Goal: Contribute content: Contribute content

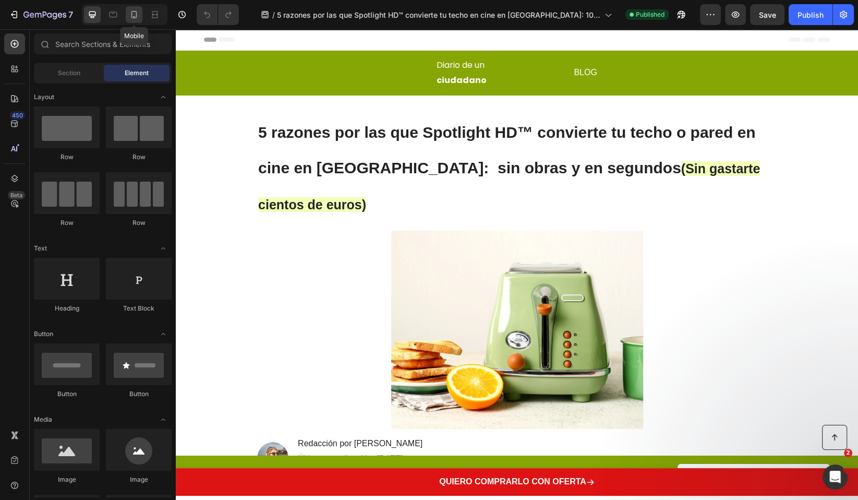
click at [131, 17] on icon at bounding box center [134, 14] width 10 height 10
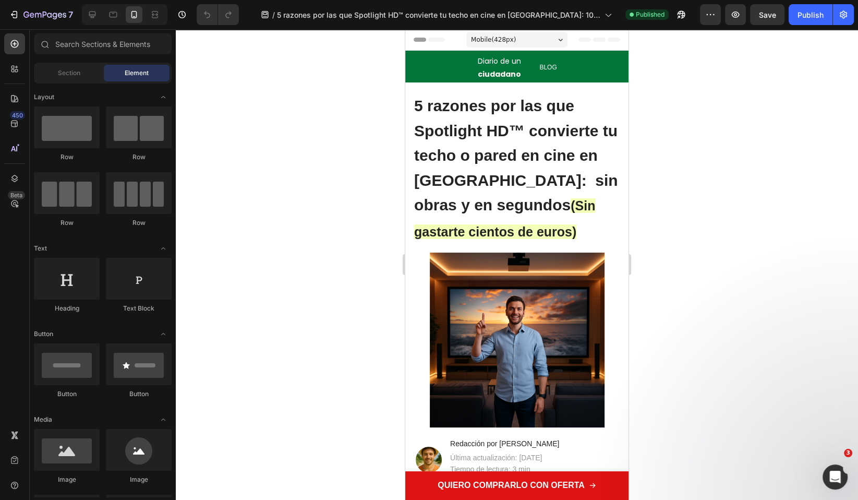
click at [452, 322] on img at bounding box center [517, 339] width 175 height 175
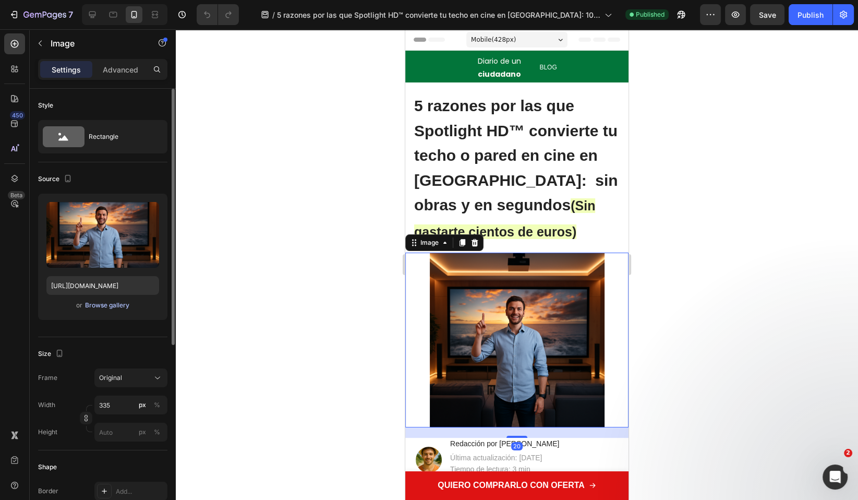
click at [108, 304] on div "Browse gallery" at bounding box center [107, 304] width 44 height 9
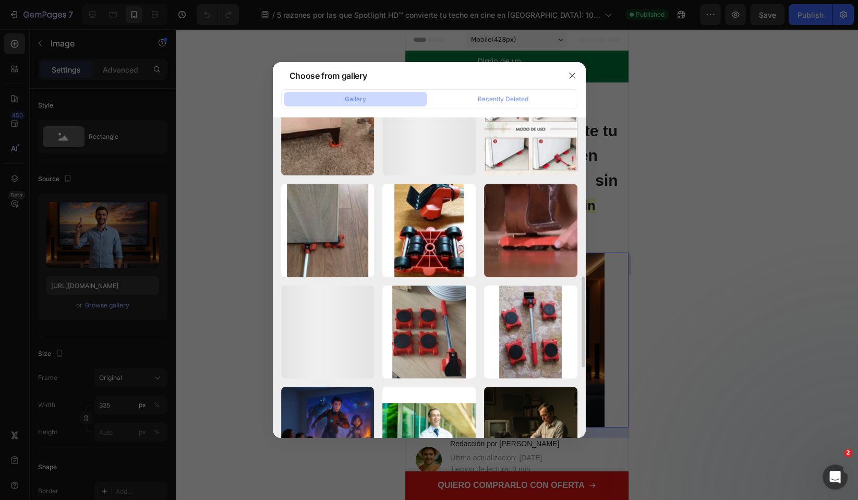
scroll to position [805, 0]
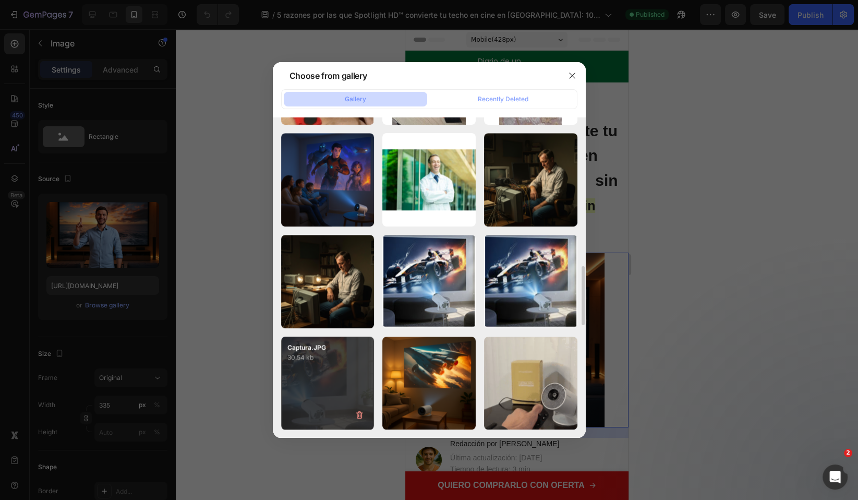
click at [326, 379] on div "Captura.JPG 30.54 kb" at bounding box center [327, 382] width 93 height 93
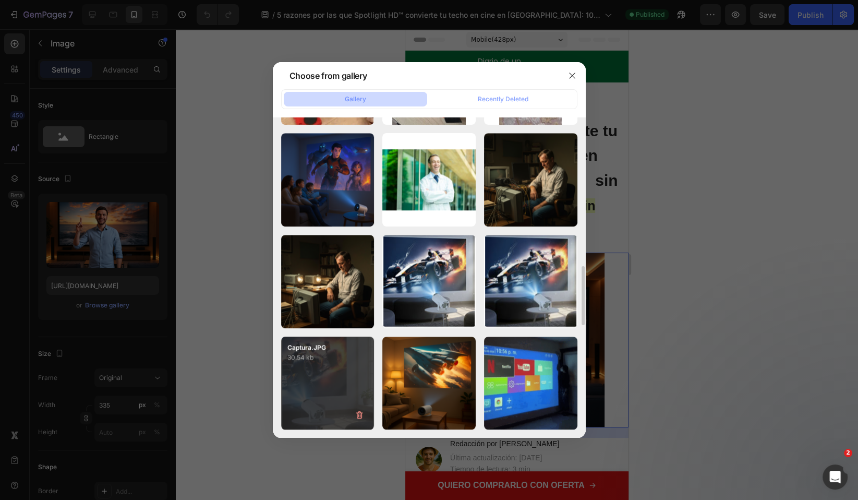
type input "https://cdn.shopify.com/s/files/1/0686/9916/0809/files/gempages_536292980345013…"
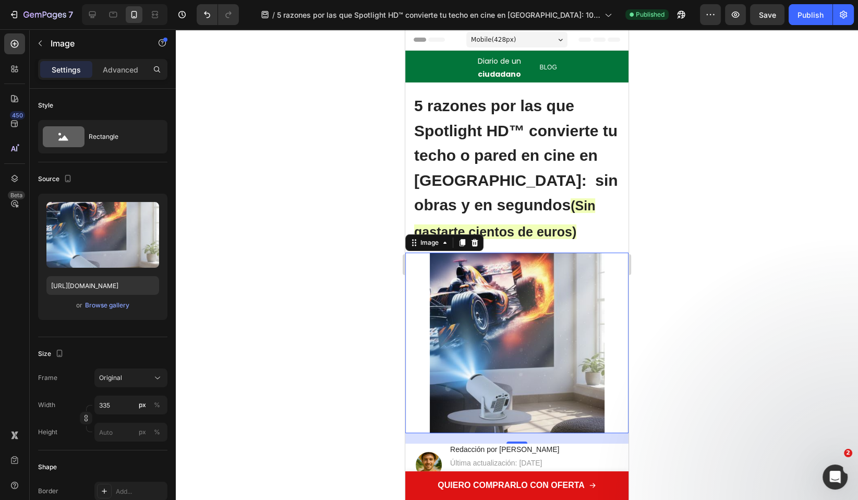
click at [690, 322] on div at bounding box center [517, 264] width 682 height 471
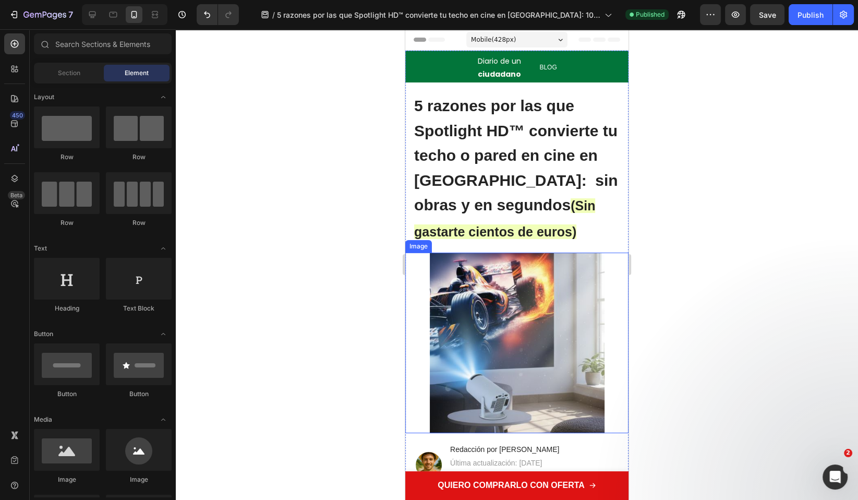
click at [548, 332] on img at bounding box center [517, 342] width 175 height 180
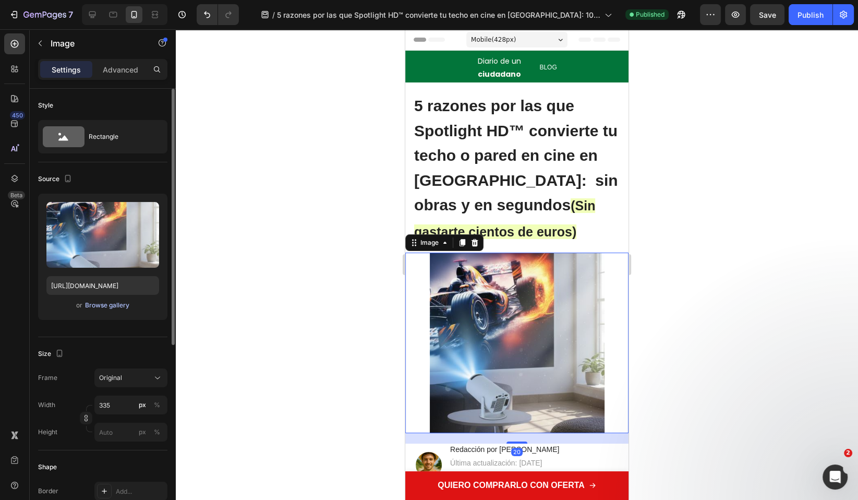
click at [116, 302] on div "Browse gallery" at bounding box center [107, 304] width 44 height 9
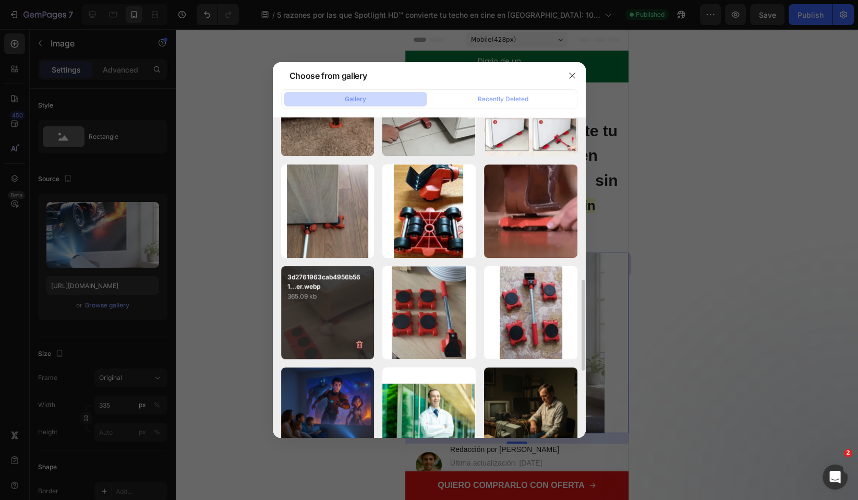
scroll to position [663, 0]
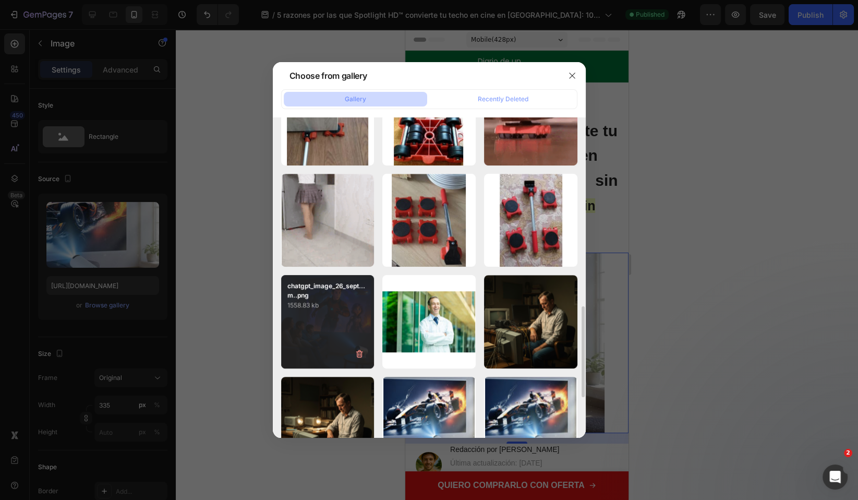
click at [336, 320] on div "chatgpt_image_26_sept...m..png 1558.83 kb" at bounding box center [327, 321] width 93 height 93
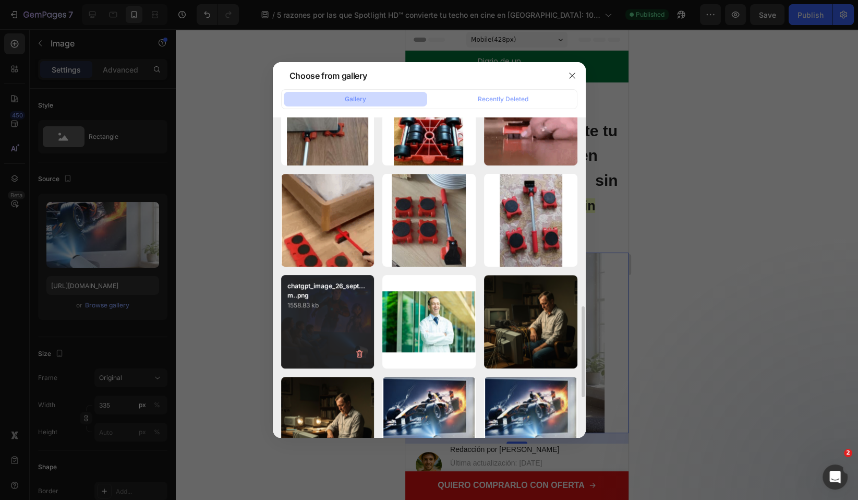
type input "https://cdn.shopify.com/s/files/1/0686/9916/0809/files/gempages_536292980345013…"
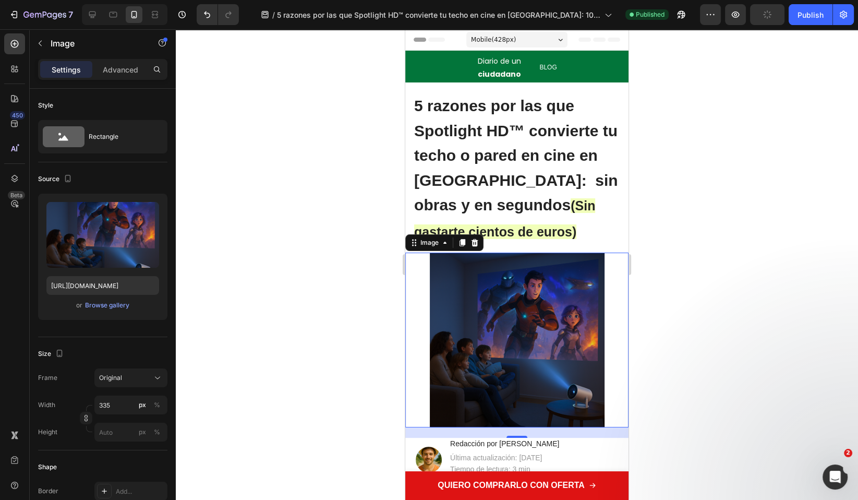
click at [753, 356] on div at bounding box center [517, 264] width 682 height 471
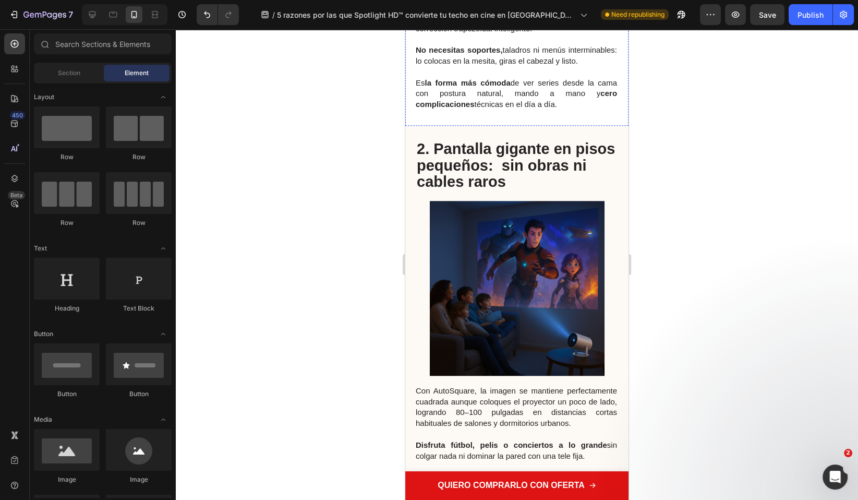
scroll to position [827, 0]
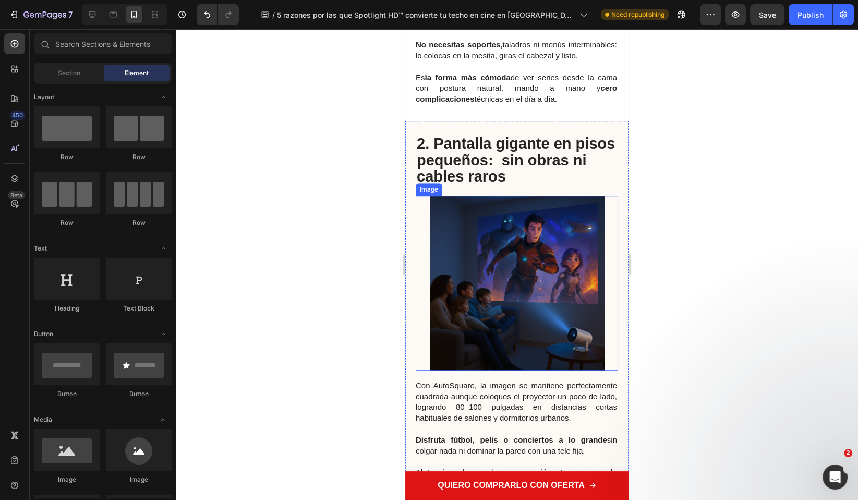
click at [500, 320] on img at bounding box center [517, 283] width 175 height 175
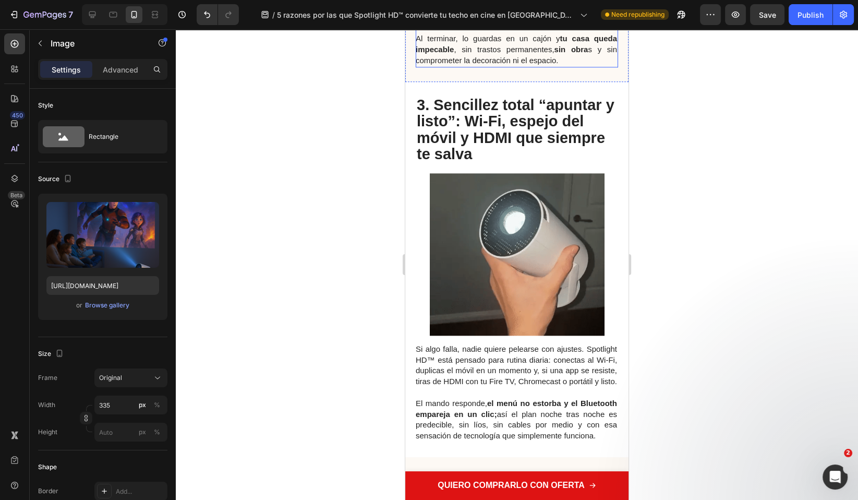
scroll to position [1305, 0]
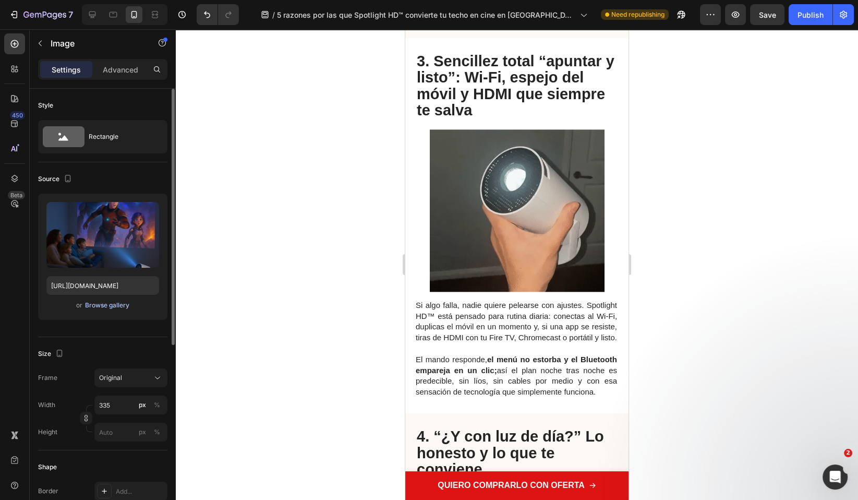
click at [104, 305] on div "Browse gallery" at bounding box center [107, 304] width 44 height 9
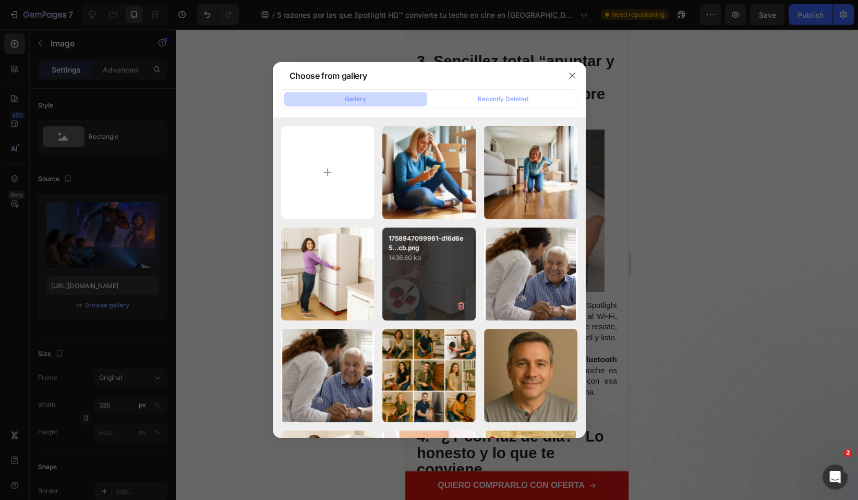
scroll to position [805, 0]
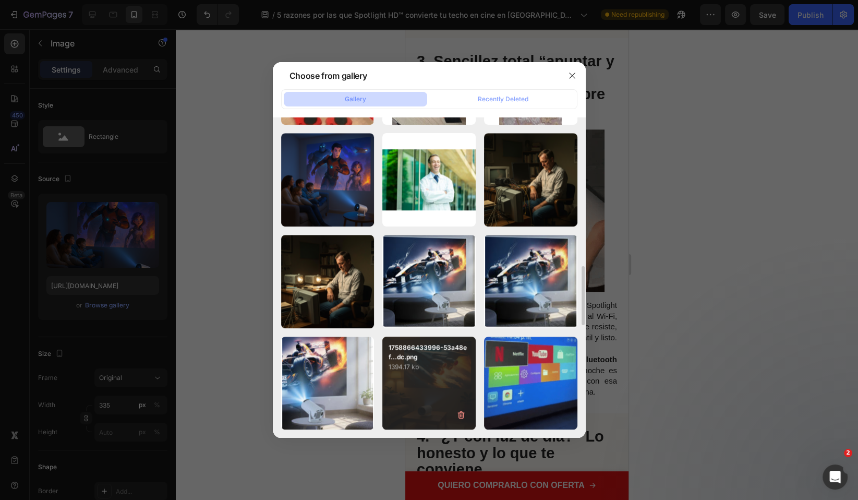
click at [440, 384] on div "1758866433996-53a48ef...dc.png 1394.17 kb" at bounding box center [428, 382] width 93 height 93
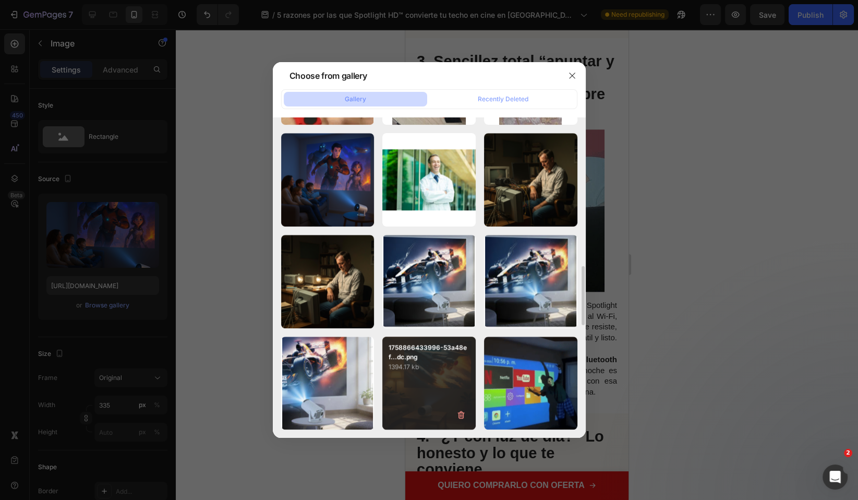
type input "https://cdn.shopify.com/s/files/1/0686/9916/0809/files/gempages_536292980345013…"
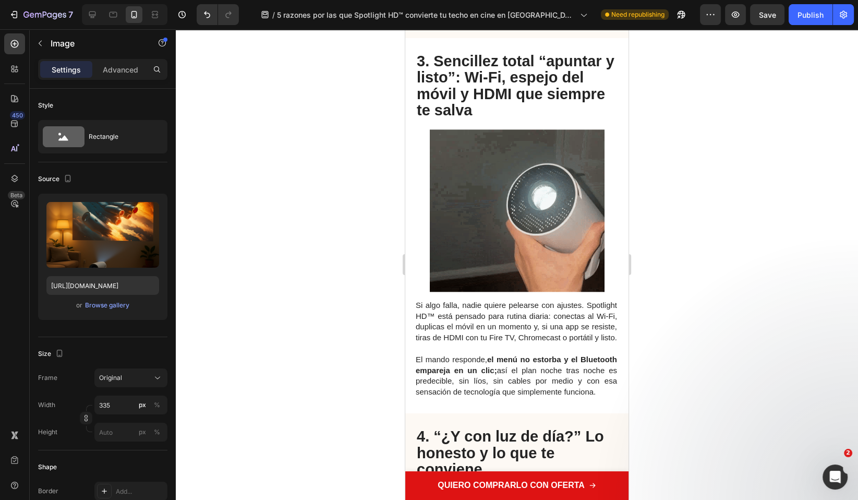
click at [733, 367] on div at bounding box center [517, 264] width 682 height 471
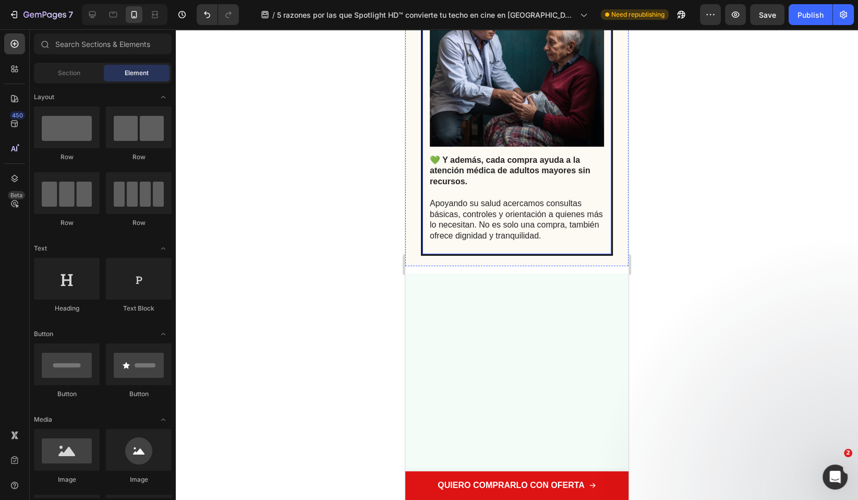
scroll to position [3915, 0]
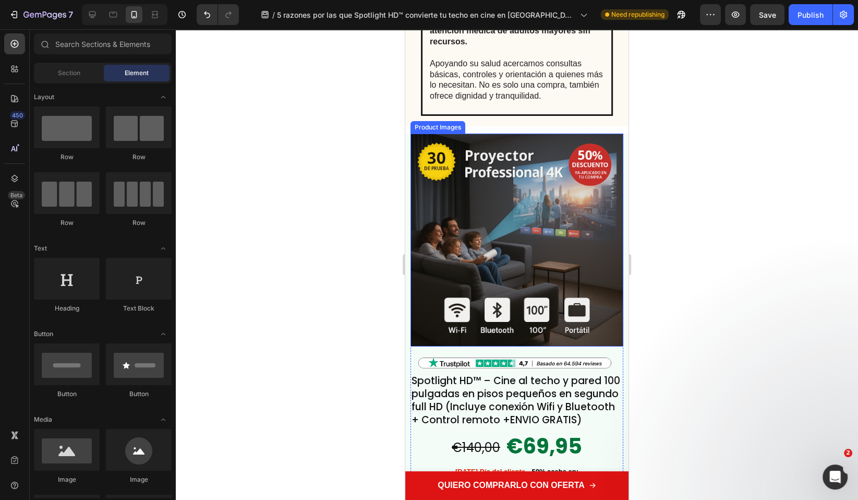
click at [515, 261] on img at bounding box center [517, 240] width 213 height 213
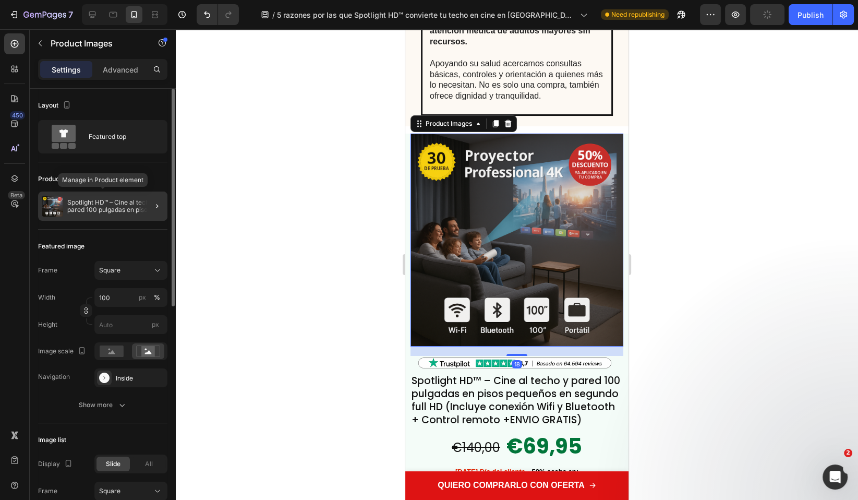
click at [117, 208] on p "Spotlight HD™ – Cine al techo y pared 100 pulgadas en pisos pequeños en segundo…" at bounding box center [115, 206] width 96 height 15
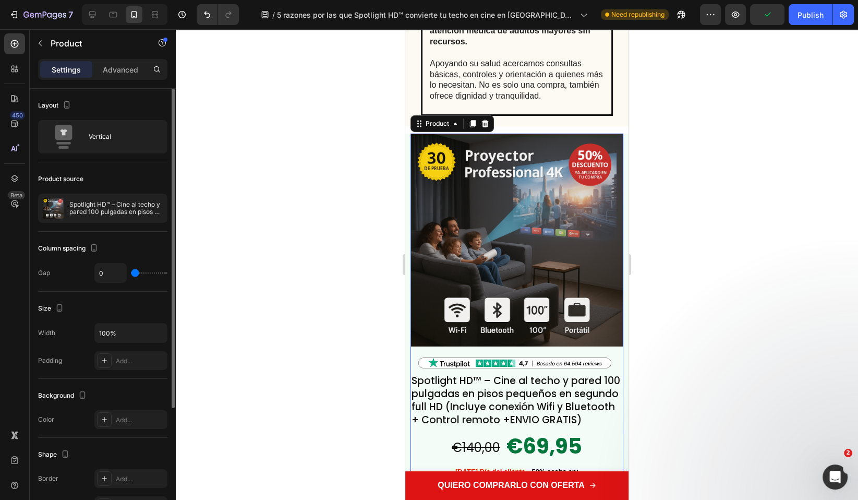
click at [107, 222] on div "Product source Spotlight HD™ – Cine al techo y pared 100 pulgadas en pisos pequ…" at bounding box center [102, 196] width 129 height 69
click at [111, 214] on p "Spotlight HD™ – Cine al techo y pared 100 pulgadas en pisos pequeños en segundo…" at bounding box center [115, 208] width 93 height 15
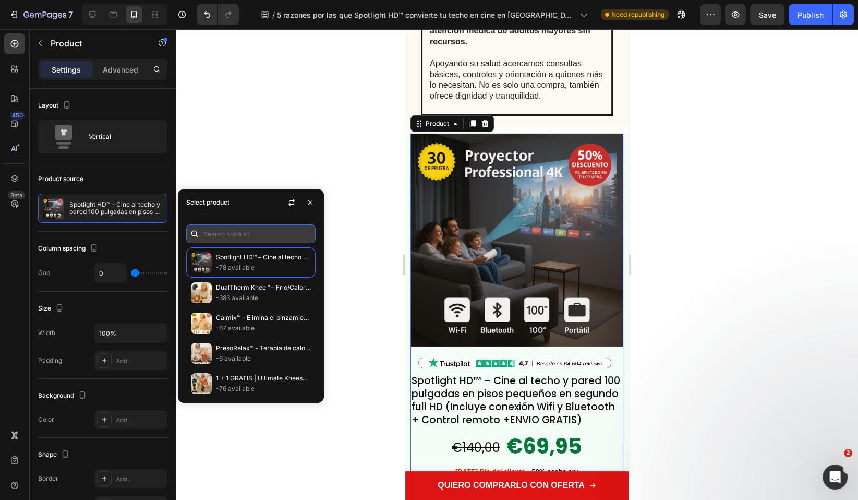
click at [248, 236] on input "text" at bounding box center [250, 233] width 129 height 19
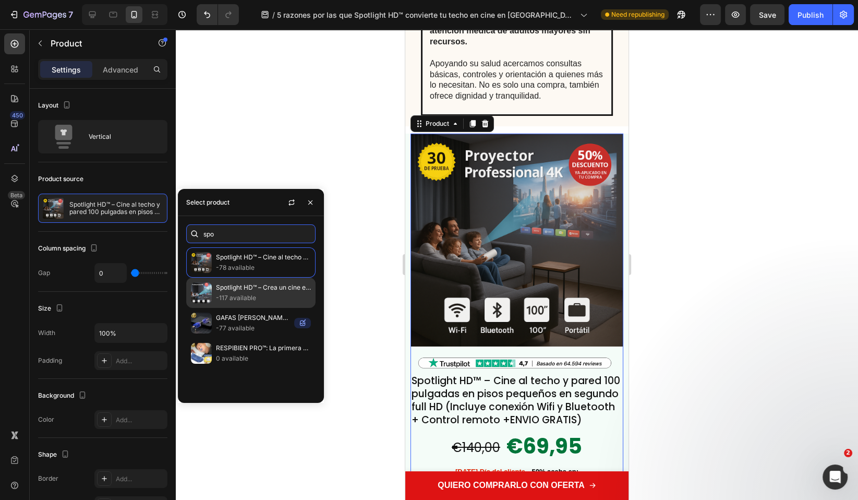
type input "spo"
click at [219, 287] on p "Spotlight HD™ – Crea un cine en casa sin gastarte cientos de euro en una pantal…" at bounding box center [263, 287] width 95 height 10
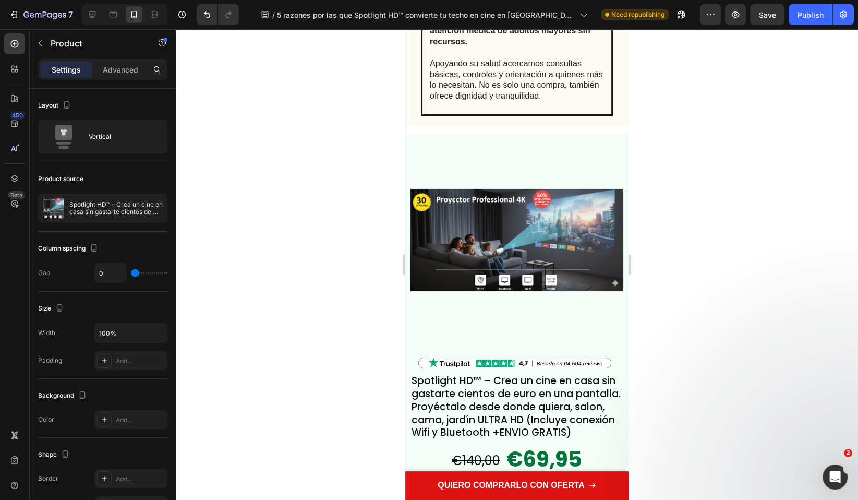
click at [304, 127] on div at bounding box center [517, 264] width 682 height 471
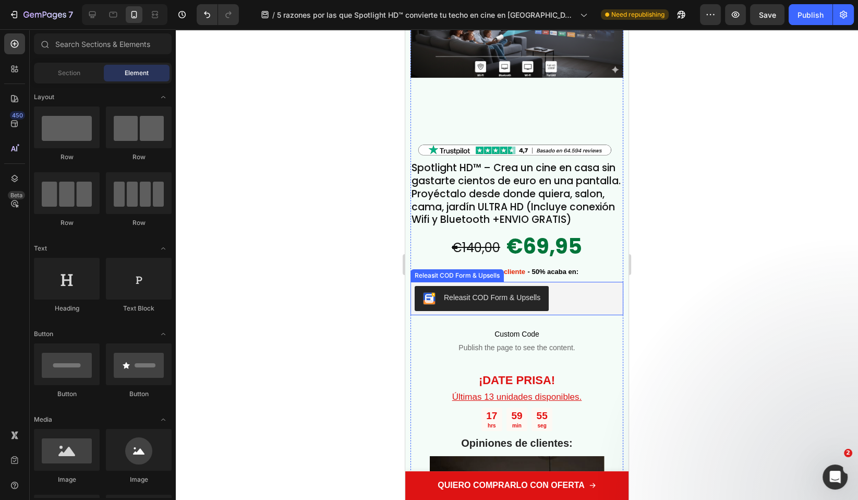
scroll to position [4107, 0]
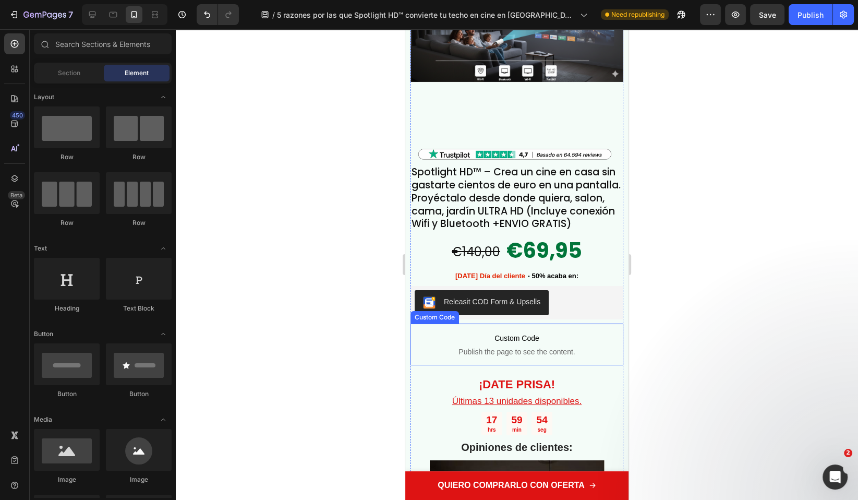
click at [546, 344] on span "Custom Code" at bounding box center [517, 338] width 213 height 13
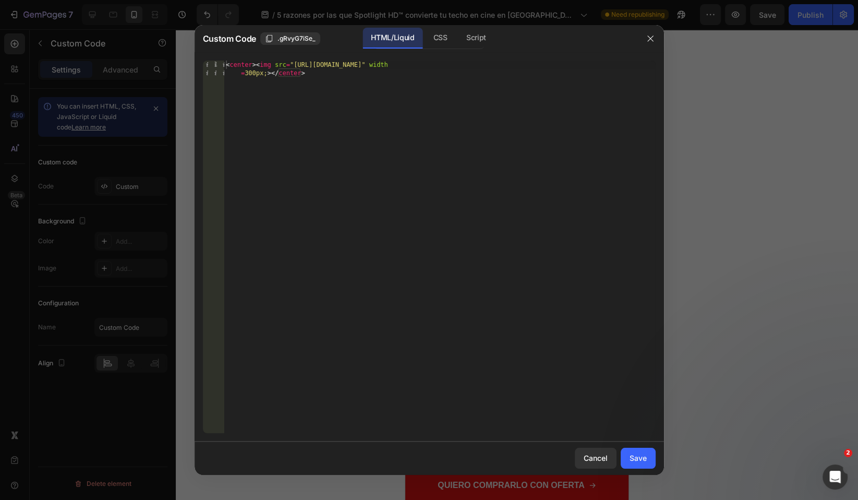
type textarea "<center><img src="[URL][DOMAIN_NAME]" width=300px;></center>"
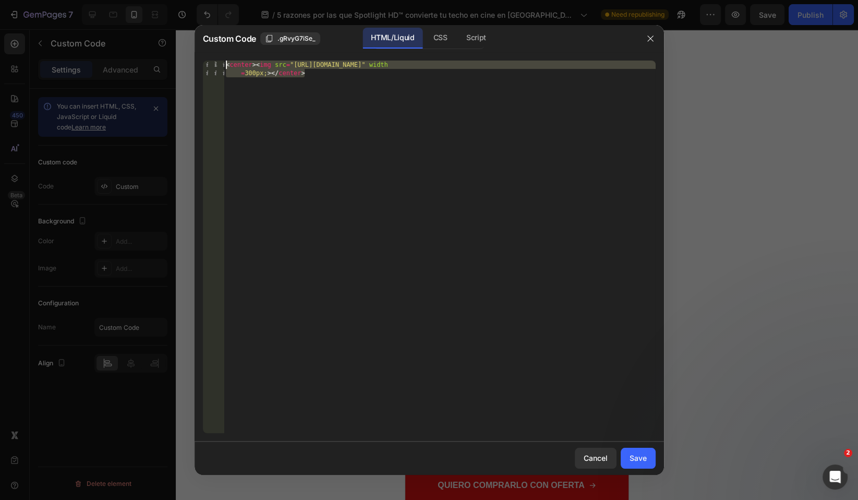
drag, startPoint x: 112, startPoint y: 27, endPoint x: 37, endPoint y: 21, distance: 75.9
click at [13, 7] on div "Custom Code .gRvyG7iSe_ HTML/Liquid CSS Script <center><img src="https://cdn.sh…" at bounding box center [429, 250] width 858 height 500
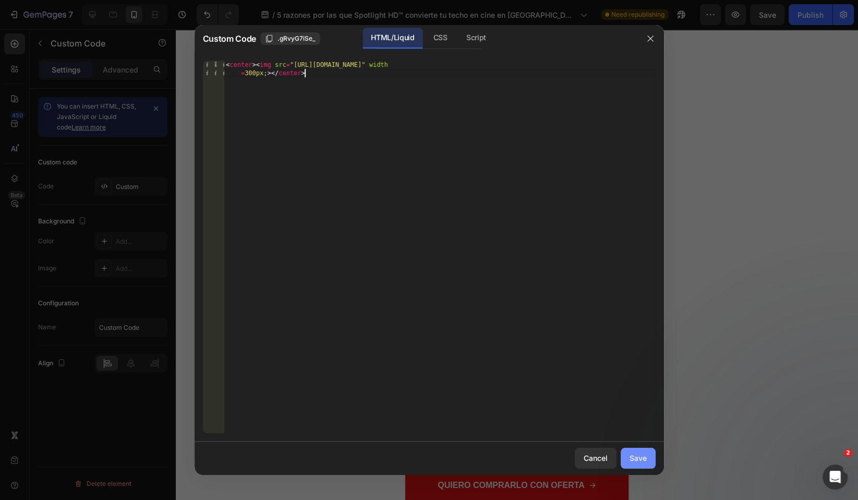
click at [641, 461] on div "Save" at bounding box center [638, 457] width 17 height 11
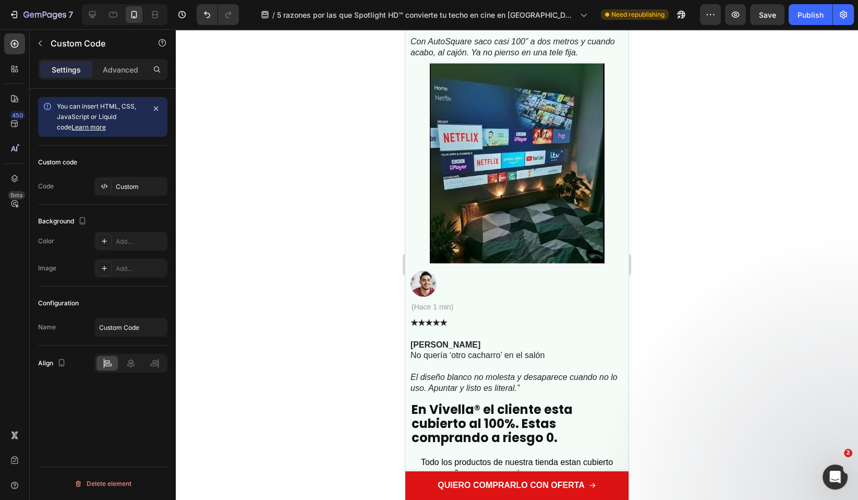
scroll to position [6983, 0]
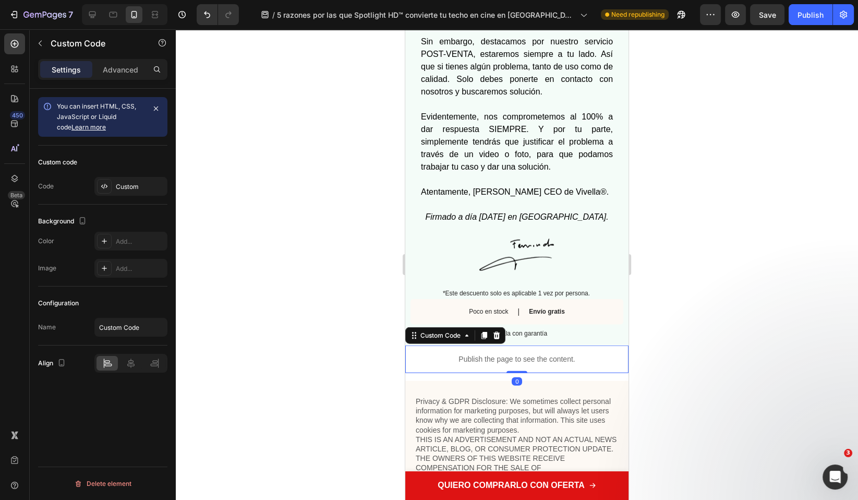
click at [538, 365] on p "Publish the page to see the content." at bounding box center [516, 359] width 223 height 11
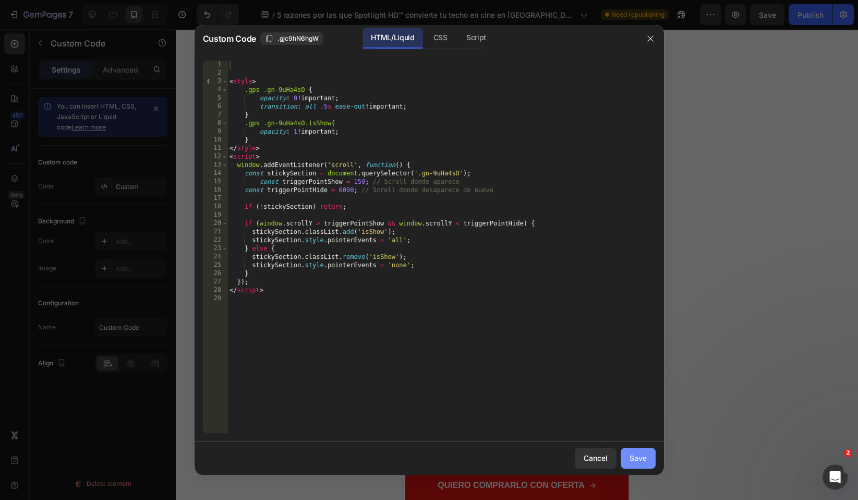
click at [637, 460] on div "Save" at bounding box center [638, 457] width 17 height 11
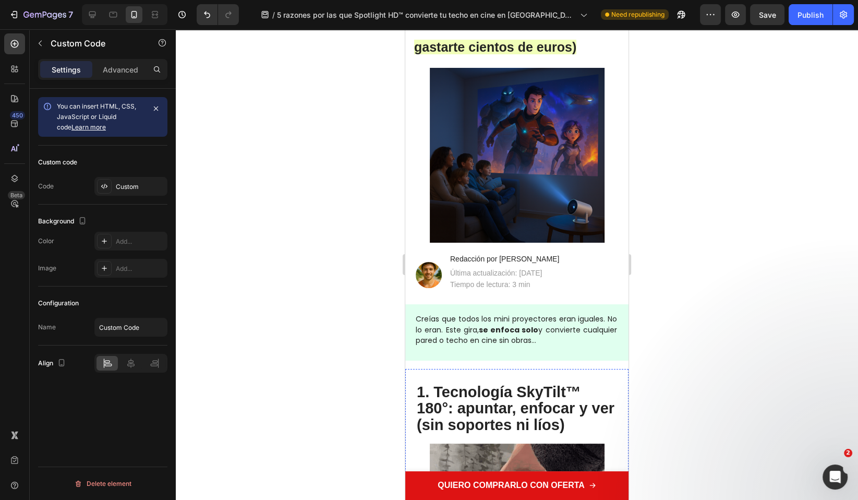
scroll to position [0, 0]
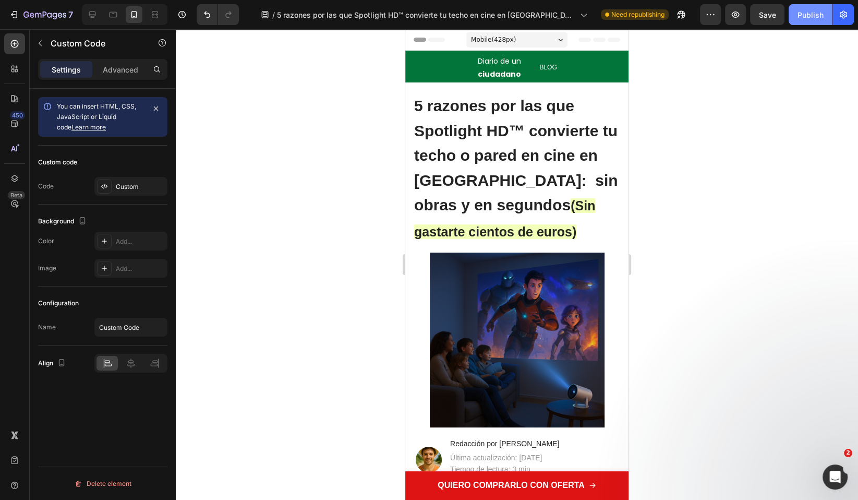
click at [809, 18] on div "Publish" at bounding box center [811, 14] width 26 height 11
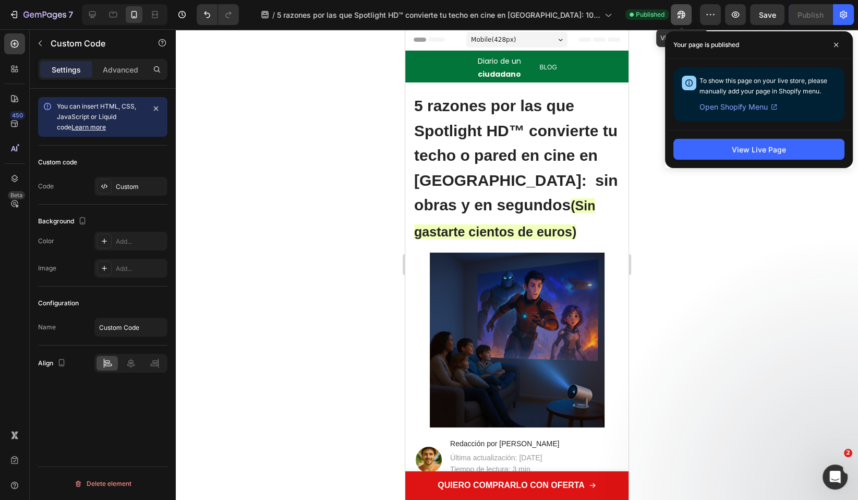
click at [681, 15] on icon "button" at bounding box center [681, 14] width 10 height 10
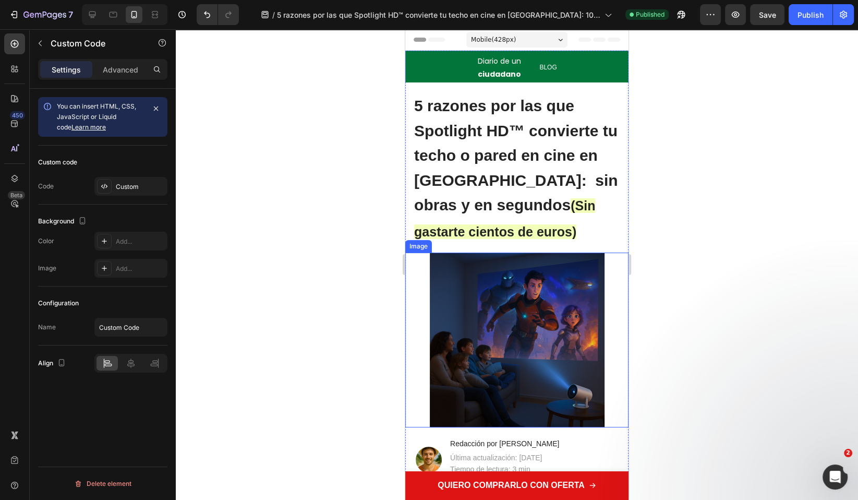
click at [515, 366] on img at bounding box center [517, 339] width 175 height 175
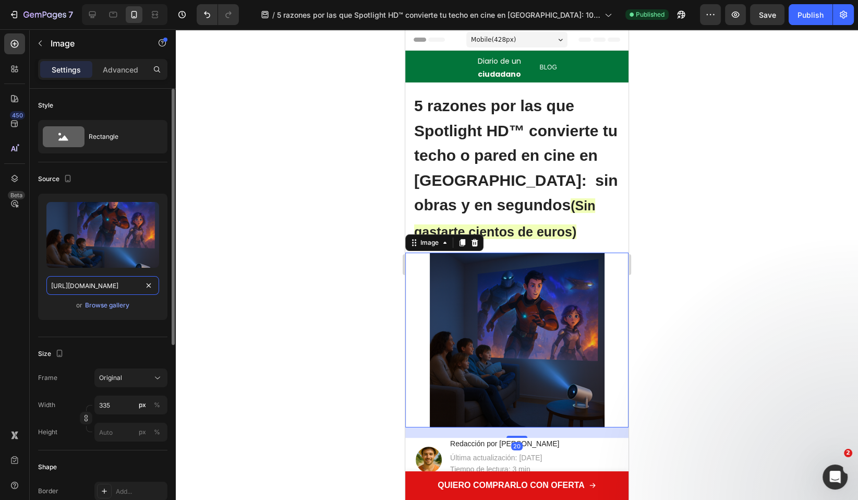
click at [101, 288] on input "https://cdn.shopify.com/s/files/1/0686/9916/0809/files/gempages_536292980345013…" at bounding box center [102, 285] width 113 height 19
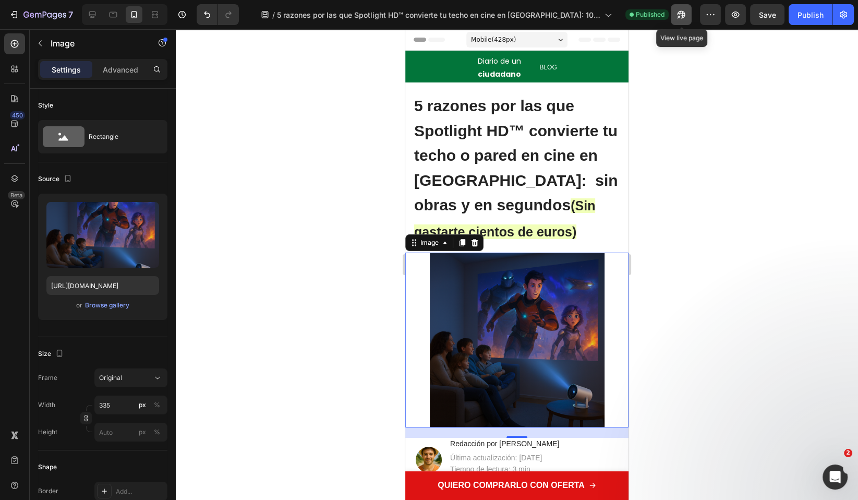
click at [683, 15] on icon "button" at bounding box center [682, 15] width 8 height 8
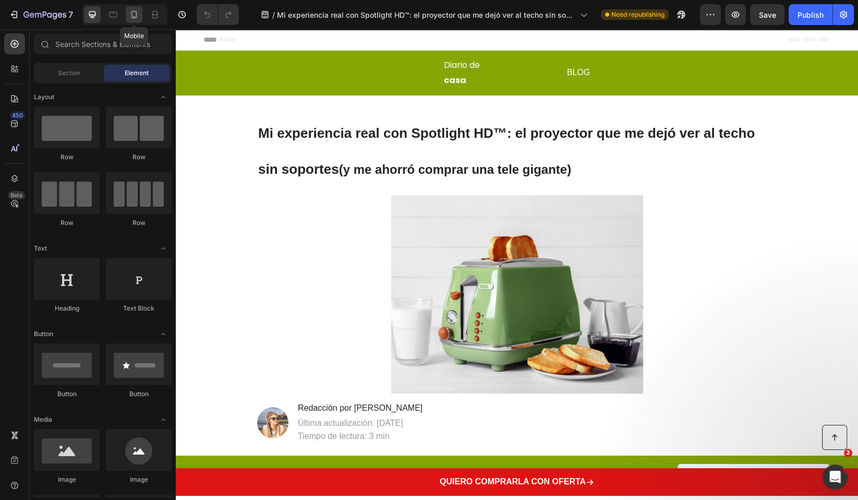
click at [138, 16] on icon at bounding box center [134, 14] width 10 height 10
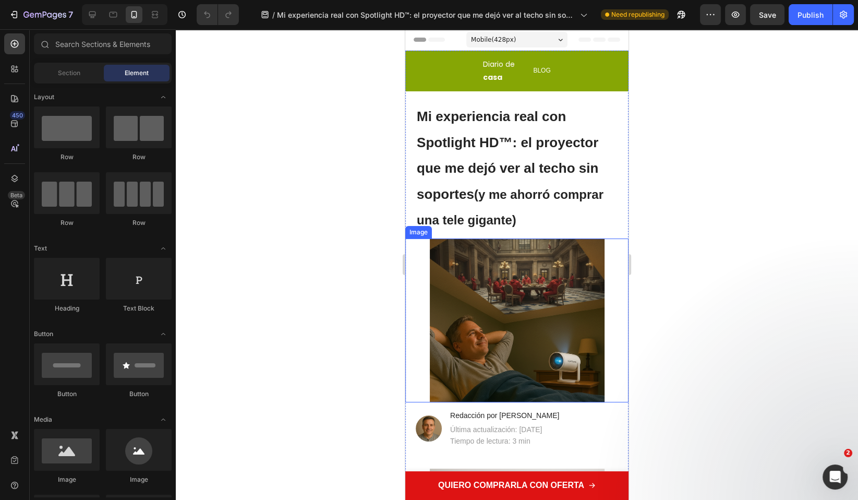
click at [483, 311] on img at bounding box center [517, 320] width 175 height 164
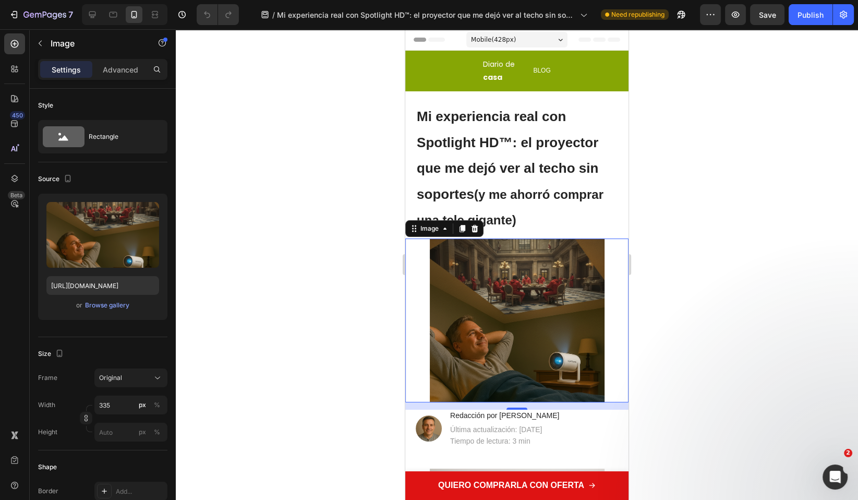
click at [688, 314] on div at bounding box center [517, 264] width 682 height 471
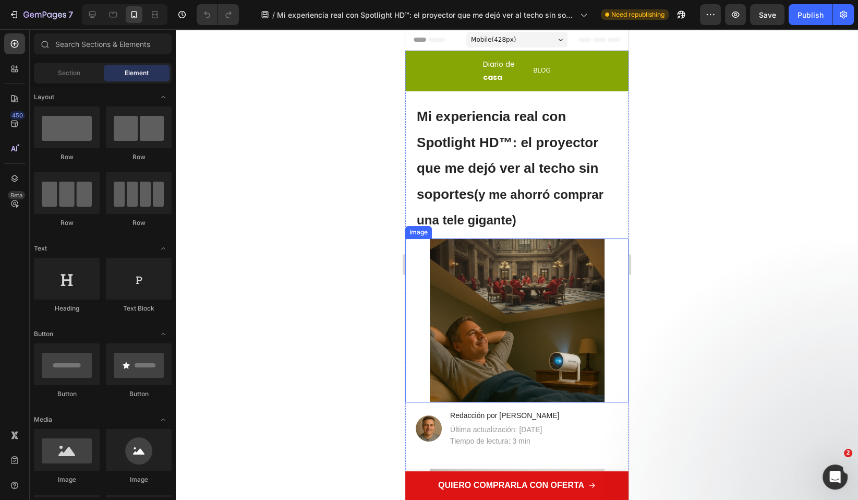
click at [481, 313] on img at bounding box center [517, 320] width 175 height 164
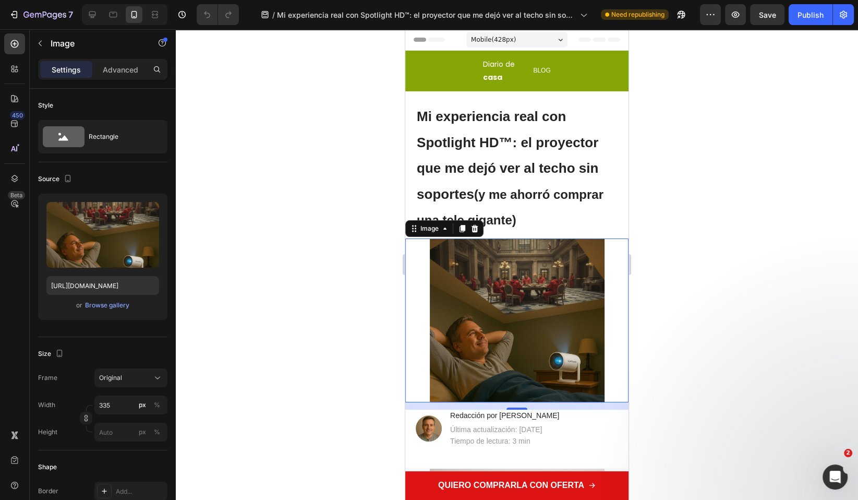
click at [641, 353] on div at bounding box center [517, 264] width 682 height 471
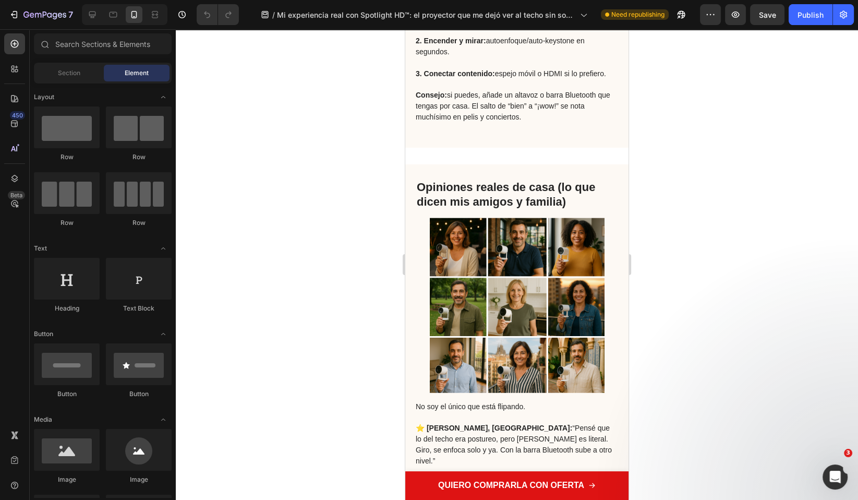
scroll to position [2919, 0]
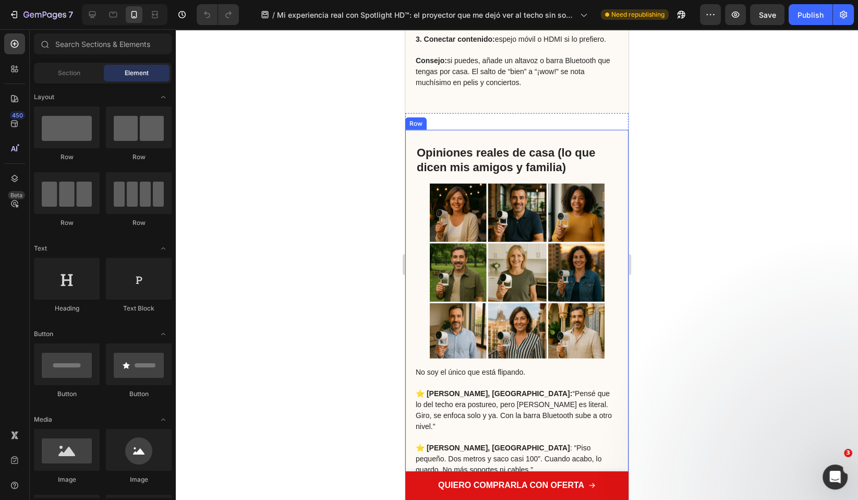
click at [565, 165] on div "Opiniones reales de casa (lo que dicen mis amigos y familia) Heading Image No s…" at bounding box center [516, 337] width 223 height 414
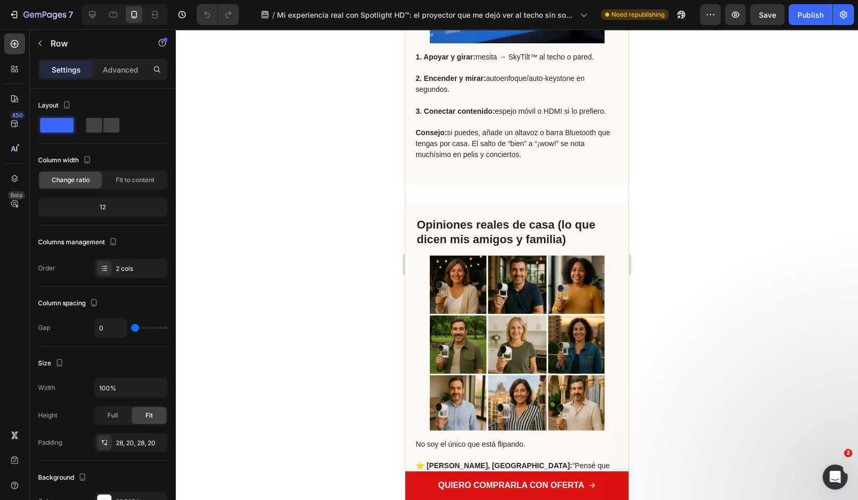
scroll to position [2849, 0]
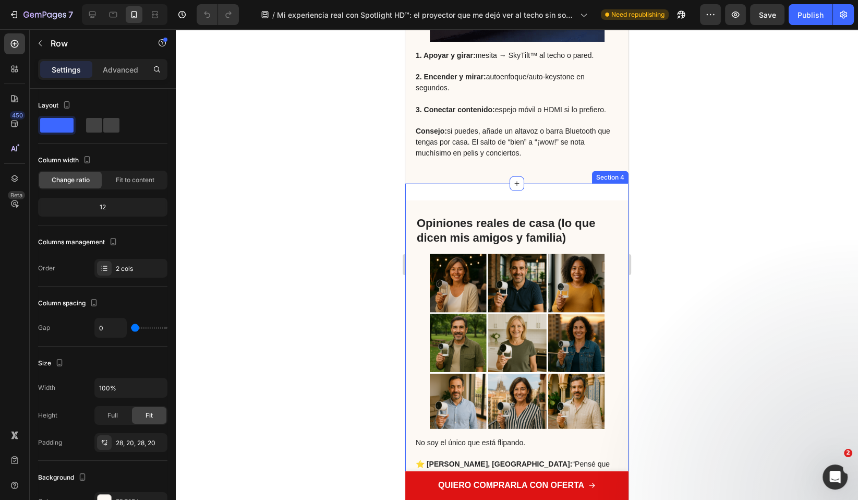
click at [546, 221] on div "Opiniones reales de casa (lo que dicen mis amigos y familia) Heading Image No s…" at bounding box center [516, 407] width 223 height 447
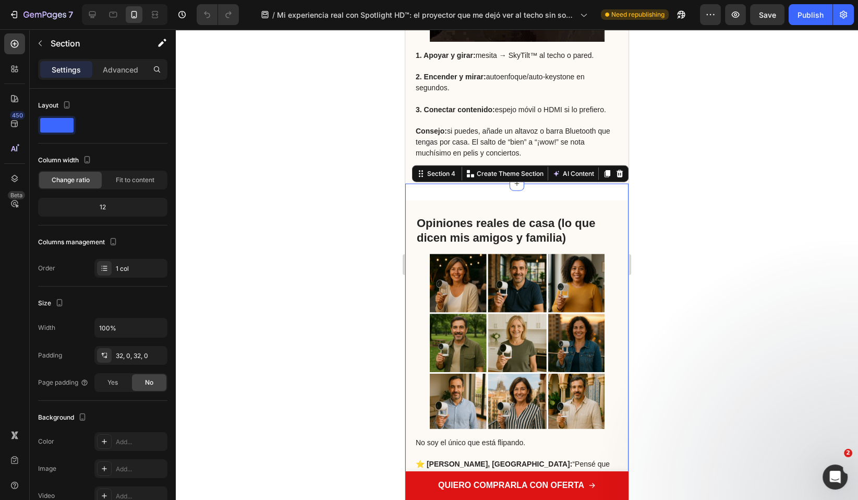
click at [102, 59] on div "Settings Advanced" at bounding box center [102, 69] width 129 height 21
click at [115, 66] on p "Advanced" at bounding box center [120, 69] width 35 height 11
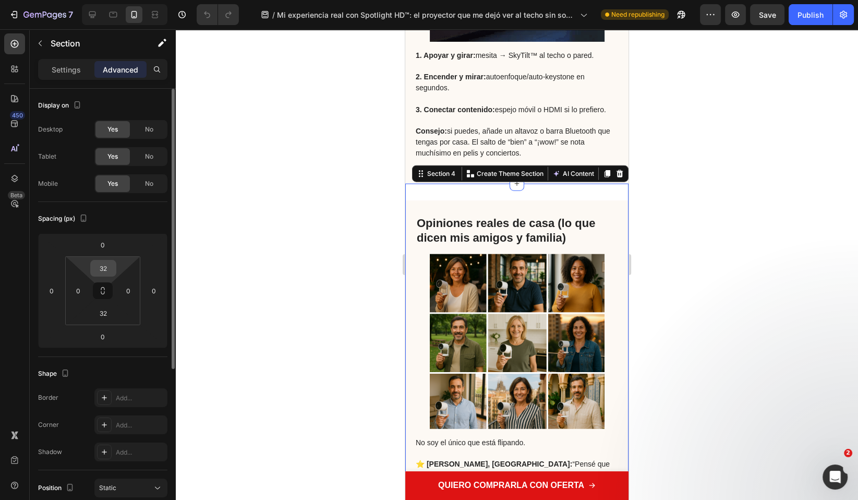
click at [106, 263] on input "32" at bounding box center [103, 268] width 21 height 16
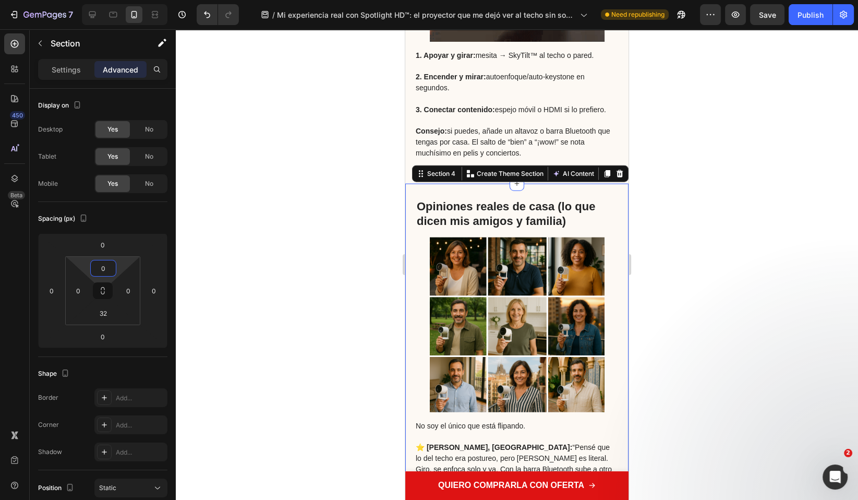
type input "0"
click at [369, 261] on div at bounding box center [517, 264] width 682 height 471
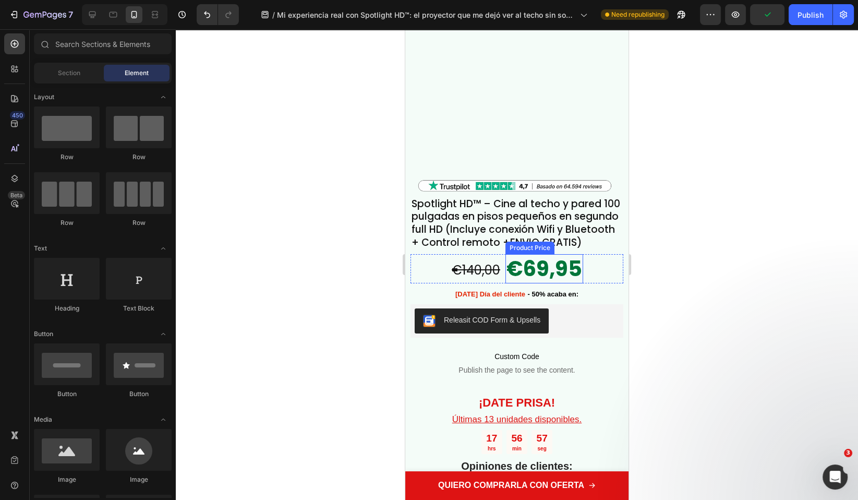
scroll to position [4027, 0]
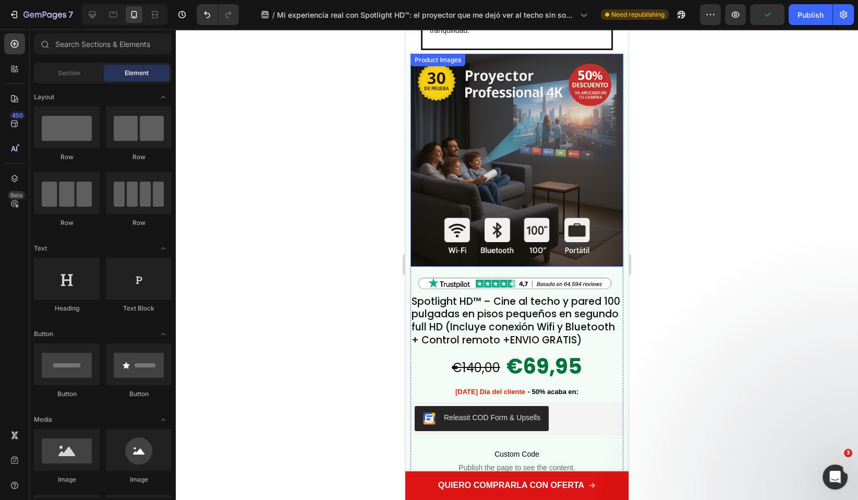
click at [529, 177] on img at bounding box center [517, 160] width 213 height 213
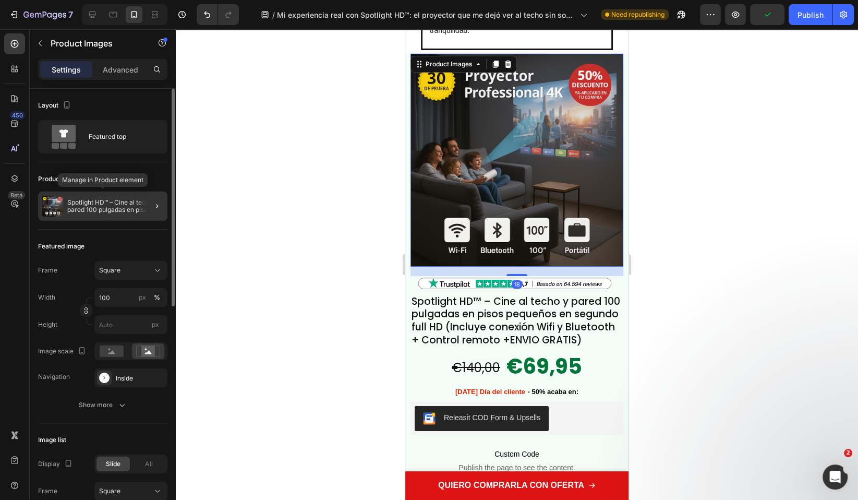
click at [90, 211] on p "Spotlight HD™ – Cine al techo y pared 100 pulgadas en pisos pequeños en segundo…" at bounding box center [115, 206] width 96 height 15
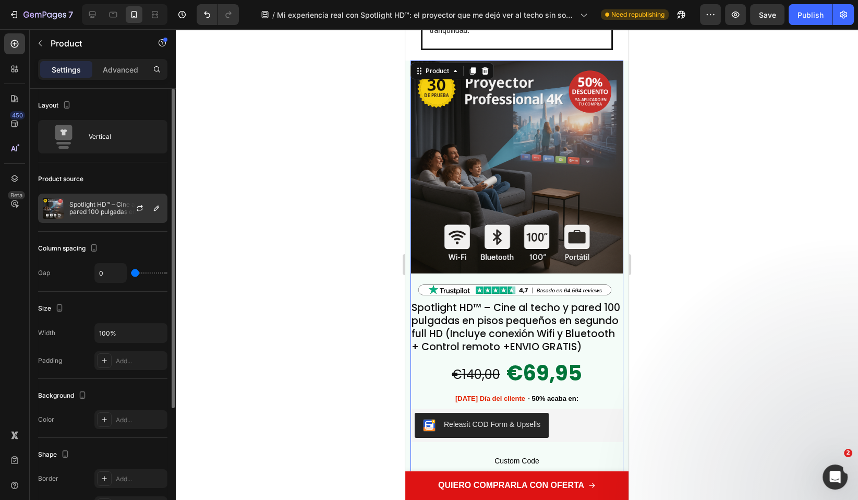
click at [114, 219] on div "Spotlight HD™ – Cine al techo y pared 100 pulgadas en pisos pequeños en segundo…" at bounding box center [102, 208] width 129 height 29
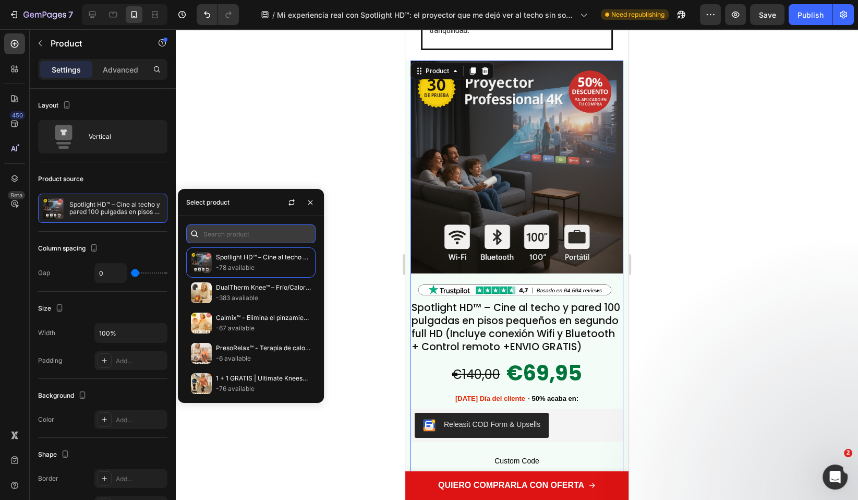
click at [242, 236] on input "text" at bounding box center [250, 233] width 129 height 19
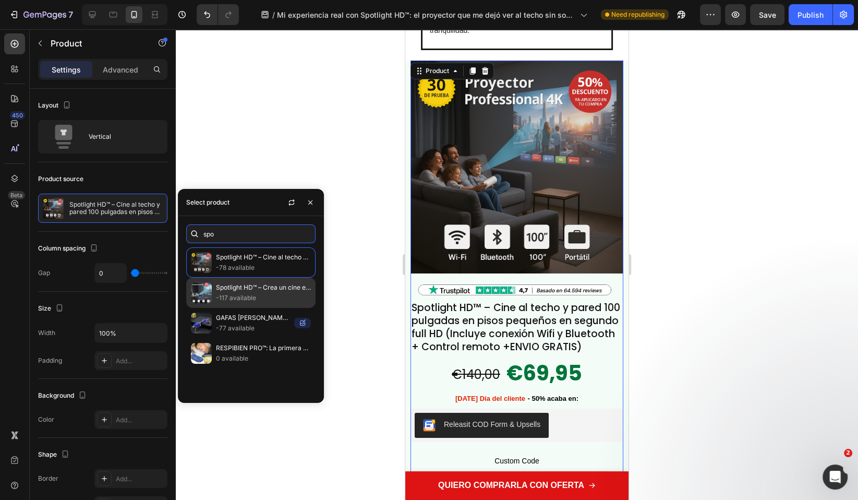
type input "spo"
click at [252, 291] on p "Spotlight HD™ – Crea un cine en casa sin gastarte cientos de euro en una pantal…" at bounding box center [263, 287] width 95 height 10
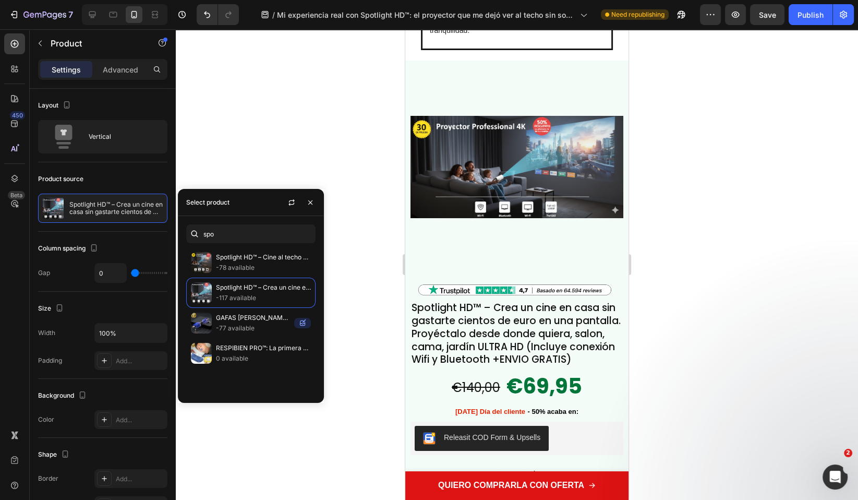
click at [783, 354] on div at bounding box center [517, 264] width 682 height 471
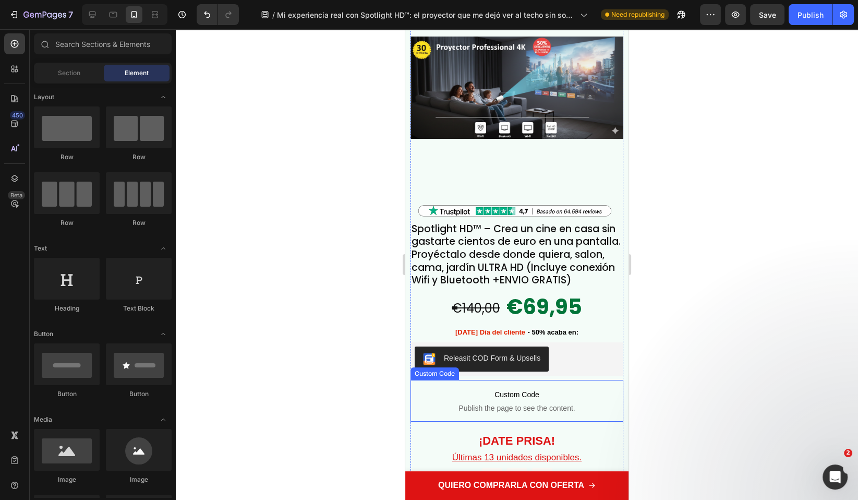
scroll to position [4150, 0]
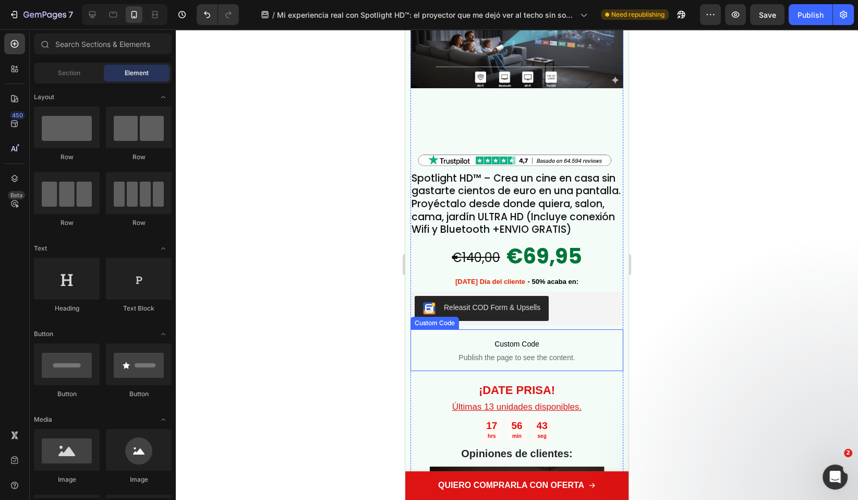
click at [521, 359] on span "Publish the page to see the content." at bounding box center [517, 357] width 213 height 10
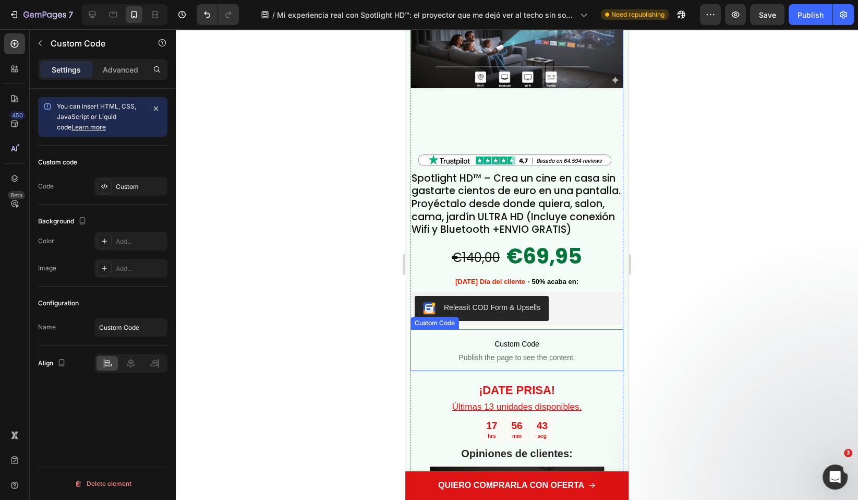
click at [521, 359] on span "Publish the page to see the content." at bounding box center [517, 357] width 213 height 10
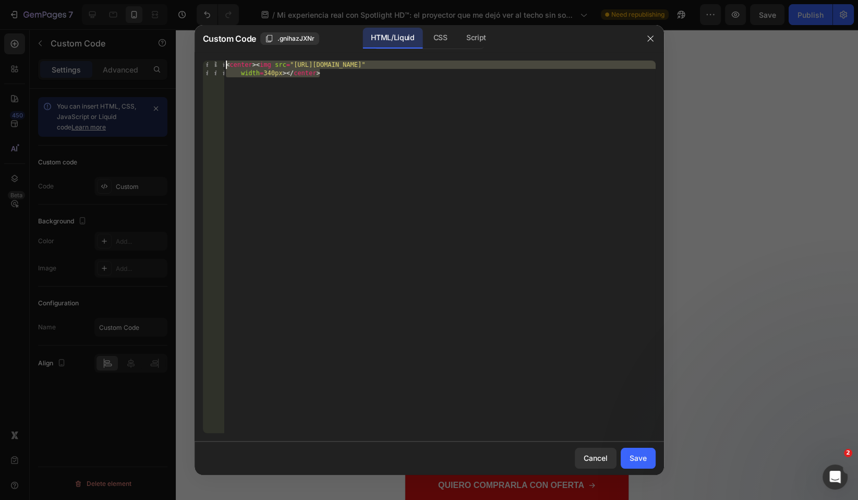
drag, startPoint x: 418, startPoint y: 210, endPoint x: 87, endPoint y: 33, distance: 375.3
click at [87, 33] on div "Custom Code .gnihazJXNr HTML/Liquid CSS Script <center><img src="https://cdn.sh…" at bounding box center [429, 250] width 858 height 500
paste textarea "686/9916/0809/files/debajo_boton.webp?v=1727301158" width=300px;"
type textarea "<center><img src="[URL][DOMAIN_NAME]" width=300px;></center>"
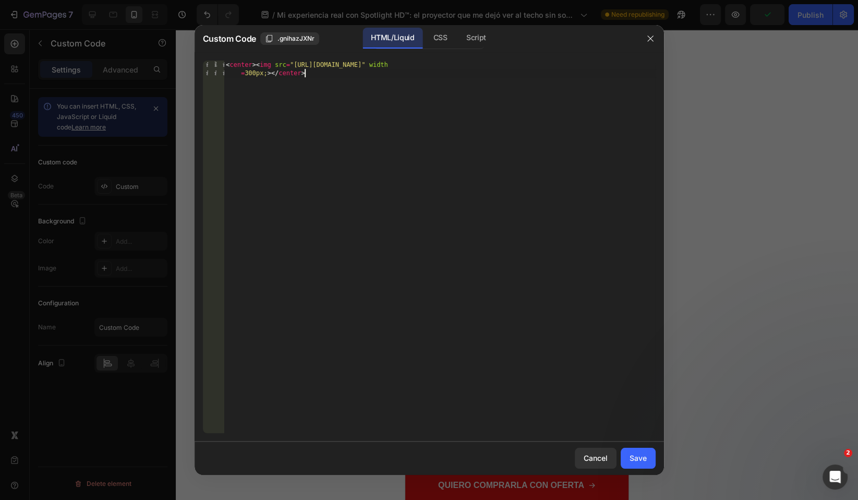
click at [651, 468] on div "Cancel Save" at bounding box center [430, 457] width 470 height 33
click at [649, 464] on button "Save" at bounding box center [638, 458] width 35 height 21
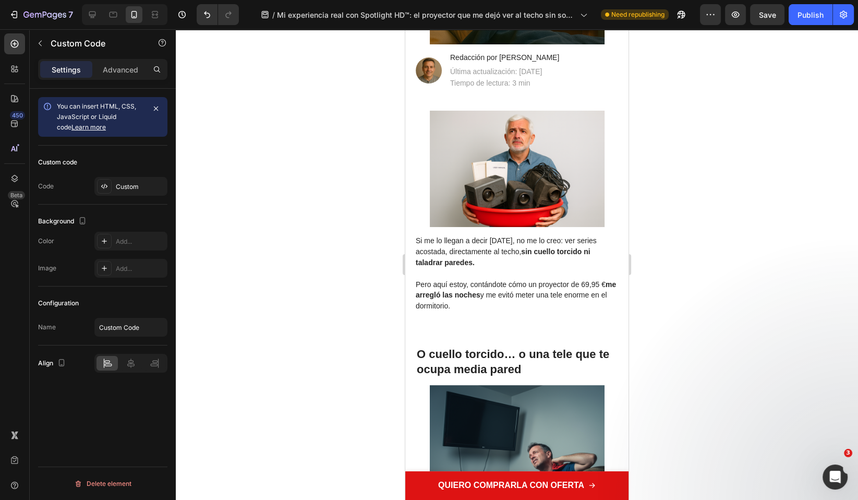
scroll to position [0, 0]
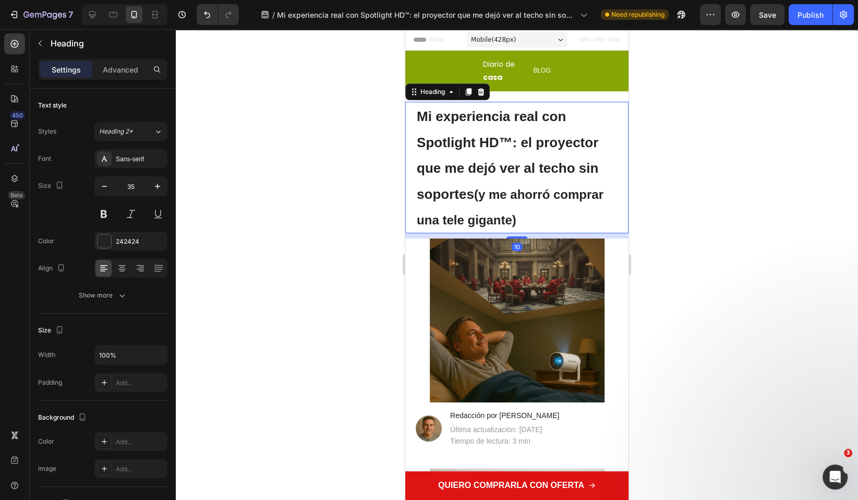
click at [525, 165] on strong "Mi experiencia real con Spotlight HD™: el proyector que me dejó ver al techo si…" at bounding box center [508, 155] width 182 height 93
click at [530, 151] on h1 "Mi experiencia real con Spotlight HD™: el proyector que me dejó ver al techo si…" at bounding box center [517, 167] width 202 height 131
click at [479, 161] on strong "Mi experiencia real con Spotlight HD™: el proyector que me dejó ver al techo si…" at bounding box center [508, 155] width 182 height 93
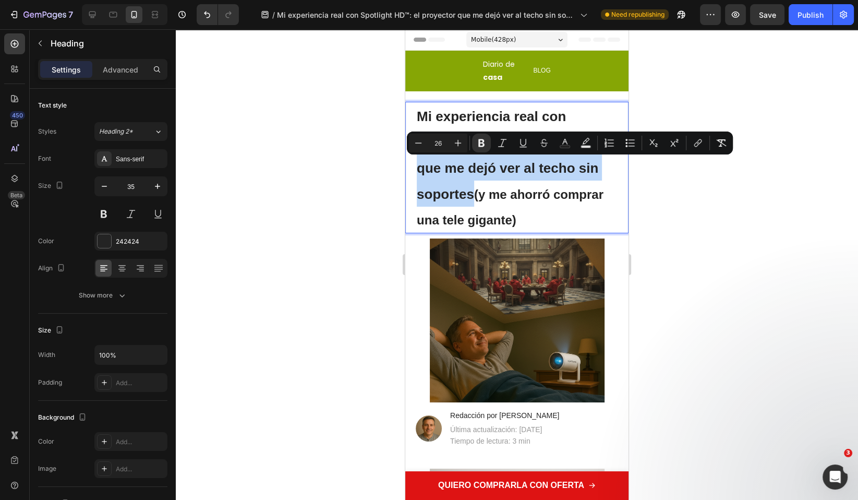
drag, startPoint x: 416, startPoint y: 167, endPoint x: 473, endPoint y: 194, distance: 63.0
click at [473, 194] on h1 "Mi experiencia real con Spotlight HD™: el proyector que me dejó ver al techo si…" at bounding box center [517, 167] width 202 height 131
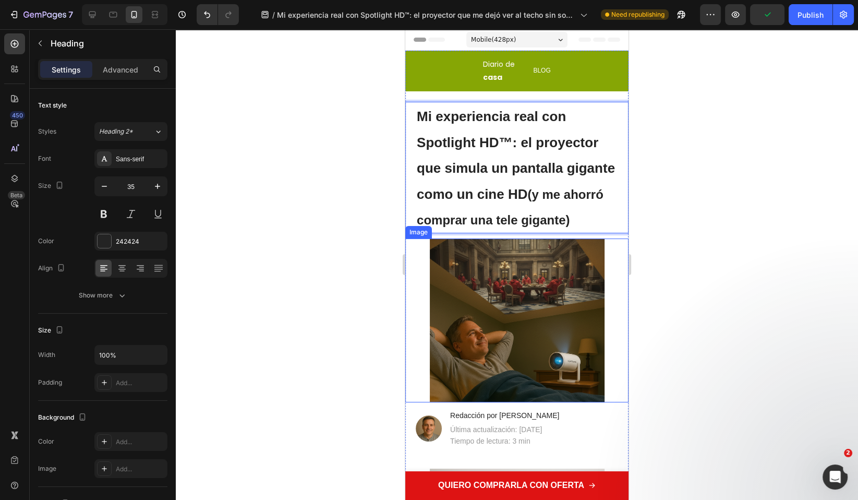
click at [514, 360] on img at bounding box center [517, 320] width 175 height 164
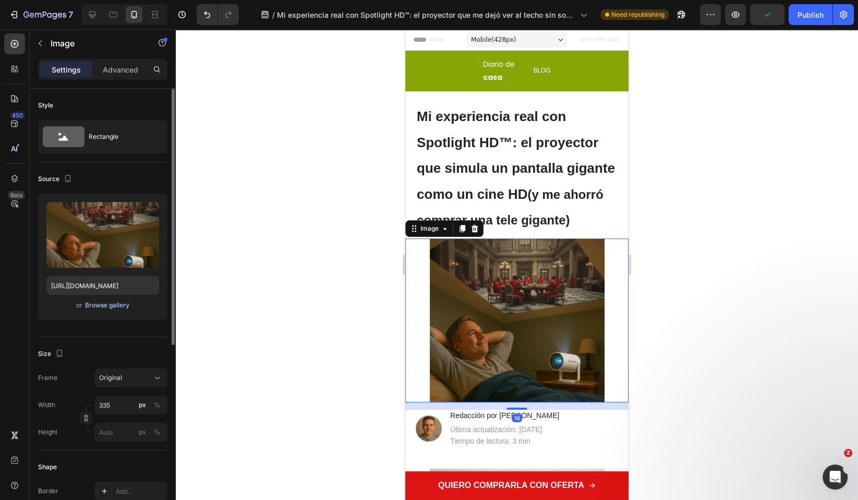
click at [106, 302] on div "Browse gallery" at bounding box center [107, 304] width 44 height 9
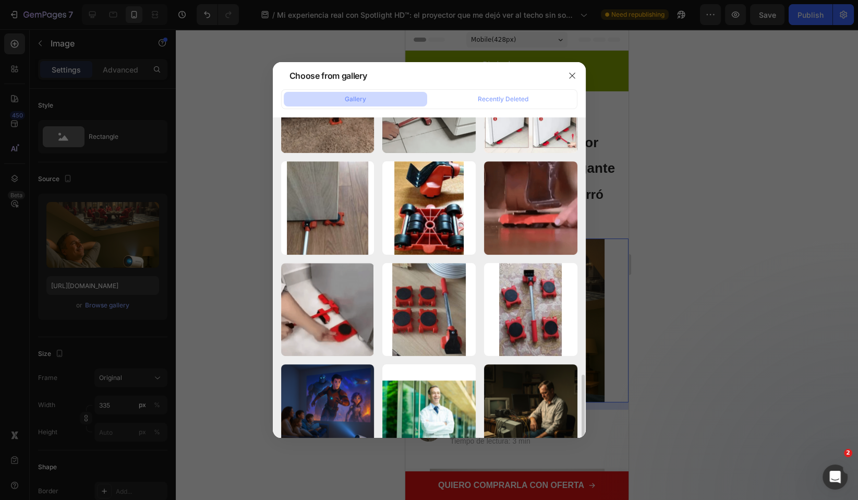
scroll to position [647, 0]
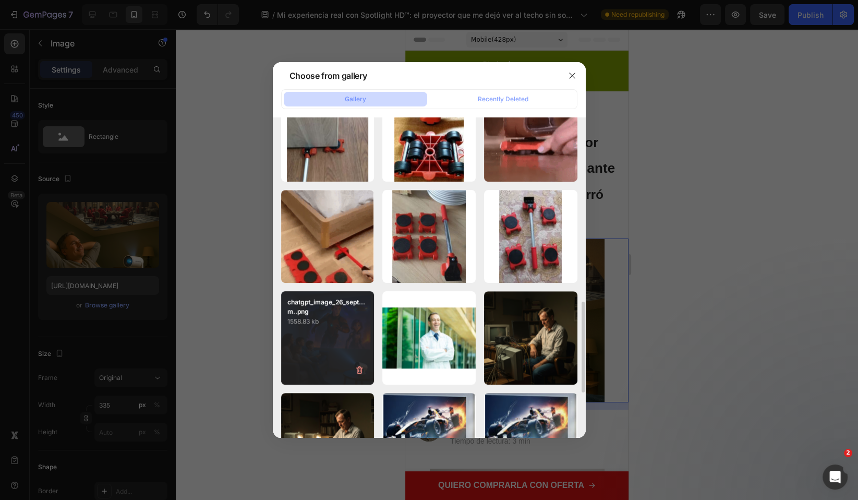
click at [342, 336] on div "chatgpt_image_26_sept...m..png 1558.83 kb" at bounding box center [327, 337] width 93 height 93
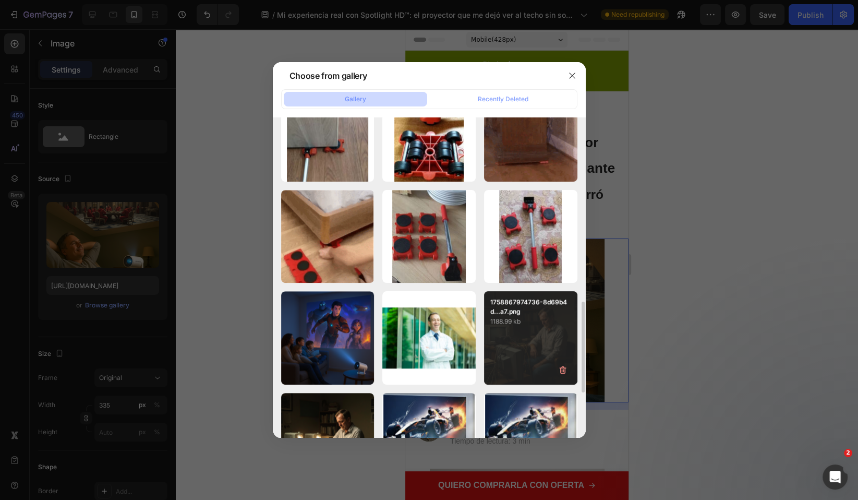
type input "https://cdn.shopify.com/s/files/1/0686/9916/0809/files/gempages_536292980345013…"
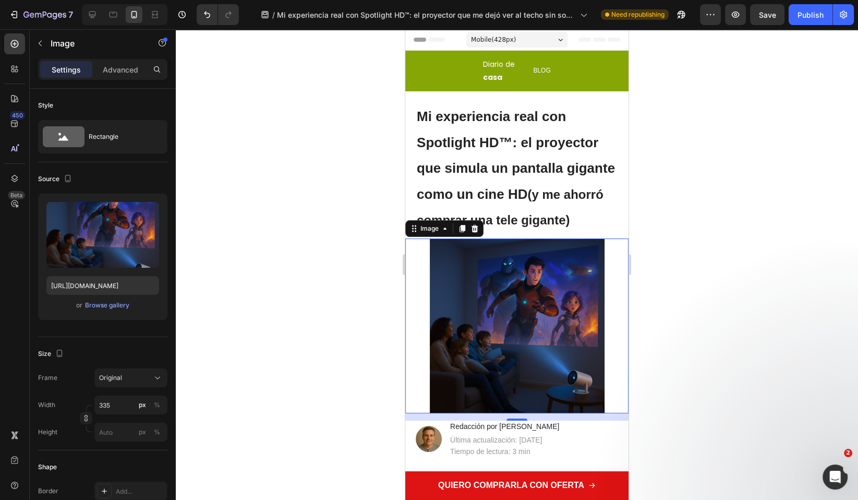
click at [708, 375] on div at bounding box center [517, 264] width 682 height 471
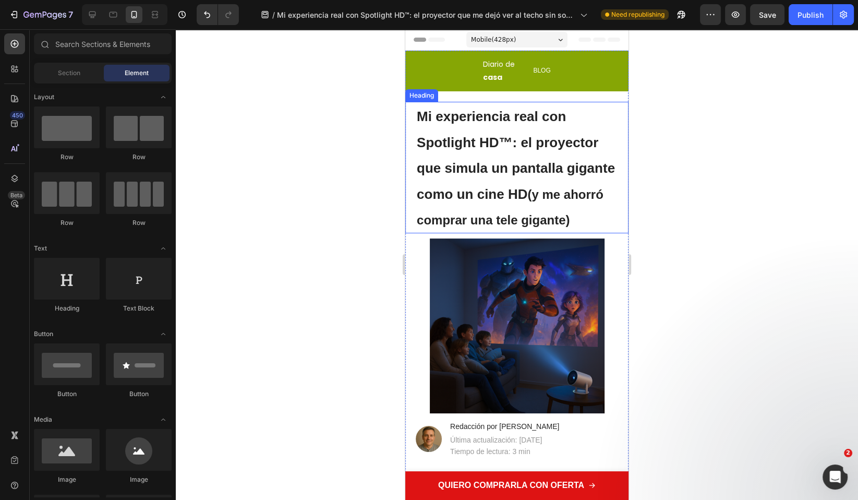
click at [494, 170] on strong "Mi experiencia real con Spotlight HD™: el proyector que simula un pantalla giga…" at bounding box center [516, 155] width 198 height 93
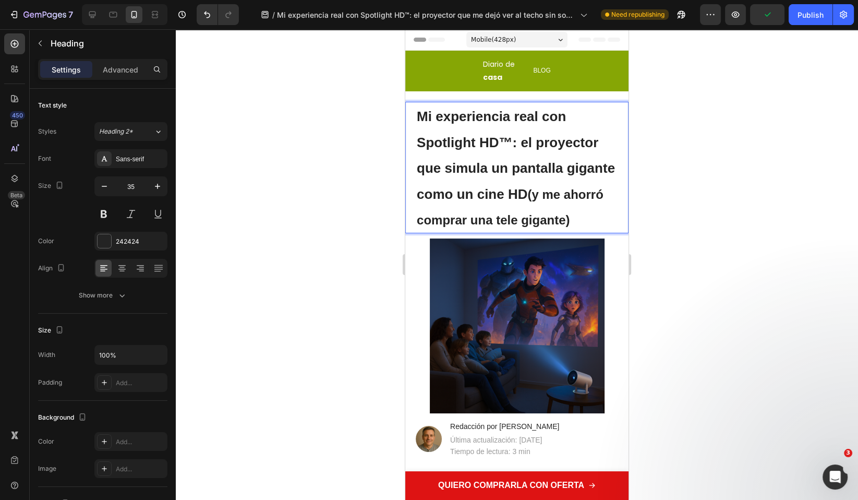
click at [507, 168] on strong "Mi experiencia real con Spotlight HD™: el proyector que simula un pantalla giga…" at bounding box center [516, 155] width 198 height 93
drag, startPoint x: 460, startPoint y: 243, endPoint x: 420, endPoint y: 243, distance: 40.2
click at [420, 227] on strong "(y me ahorró comprar una tele gigante)" at bounding box center [515, 207] width 196 height 40
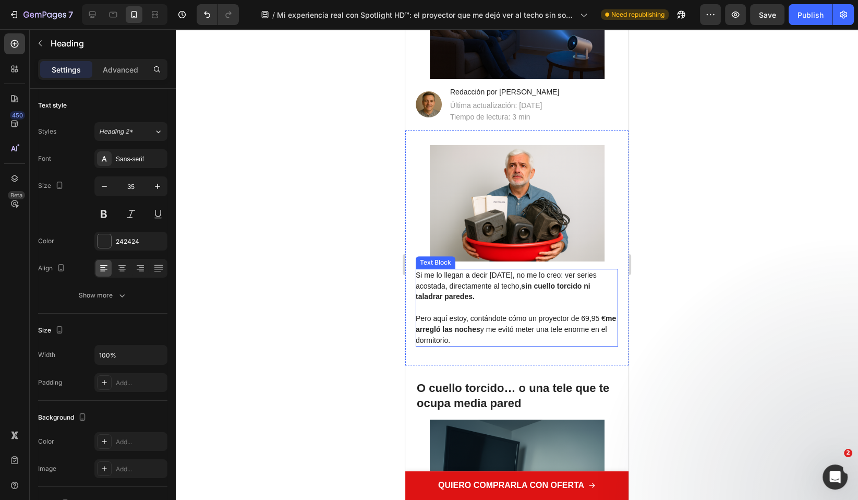
scroll to position [0, 0]
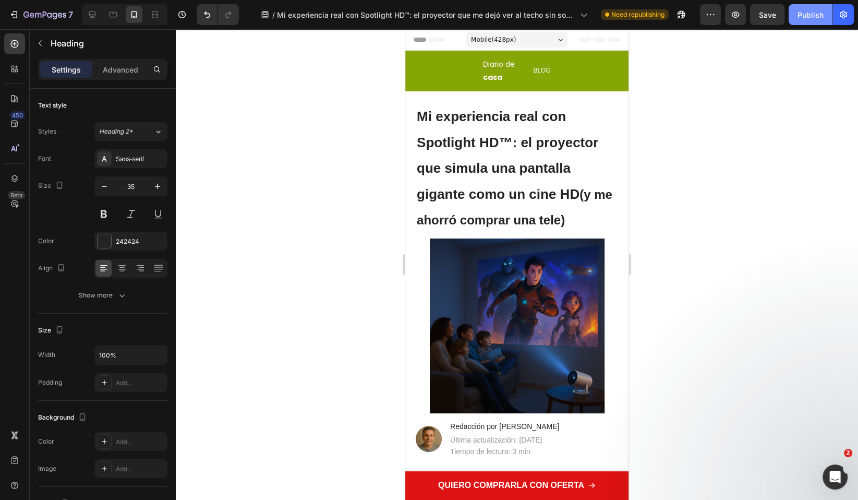
click at [810, 20] on div "Publish" at bounding box center [811, 14] width 26 height 11
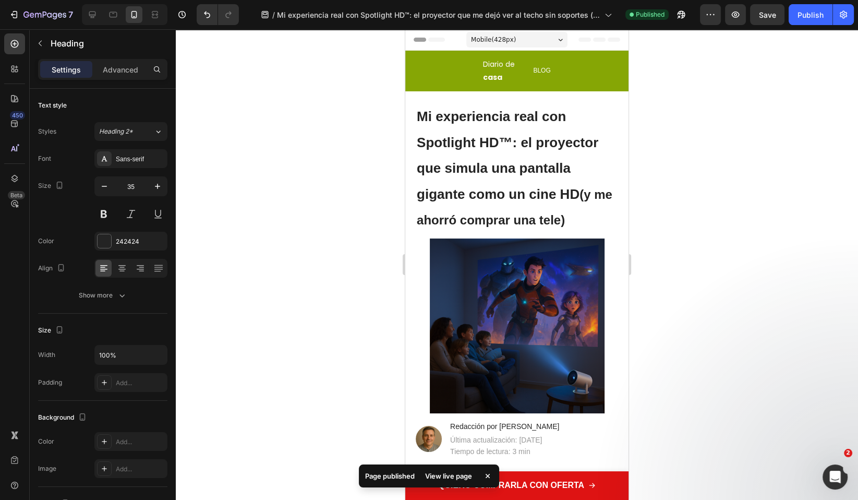
click at [731, 290] on div at bounding box center [517, 264] width 682 height 471
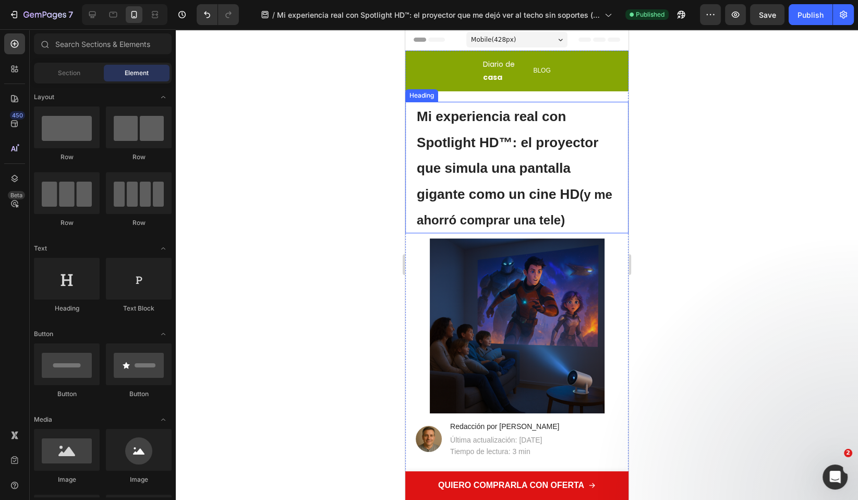
click at [503, 217] on strong "(y me ahorró comprar una tele)" at bounding box center [515, 207] width 196 height 40
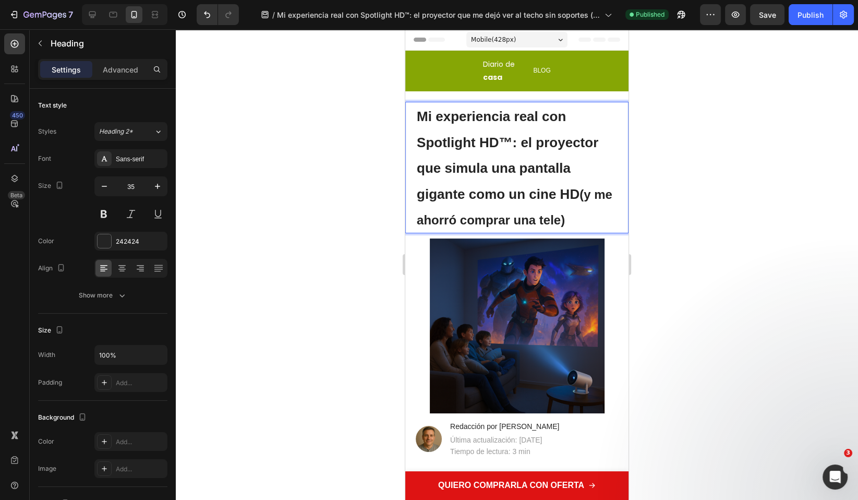
click at [595, 190] on p "Mi experiencia real con Spotlight HD™: el proyector que simula una pantalla gig…" at bounding box center [517, 167] width 200 height 129
drag, startPoint x: 500, startPoint y: 222, endPoint x: 494, endPoint y: 221, distance: 5.8
click at [494, 221] on strong "(y así me ahorró comprar una tele)" at bounding box center [514, 207] width 195 height 40
click at [478, 217] on strong "(y así me ahorr comprar una tele)" at bounding box center [514, 207] width 195 height 40
click at [424, 118] on strong "éMi experiencia real con Spotlight HD™: el proyector que simula una pantalla gi…" at bounding box center [508, 155] width 182 height 93
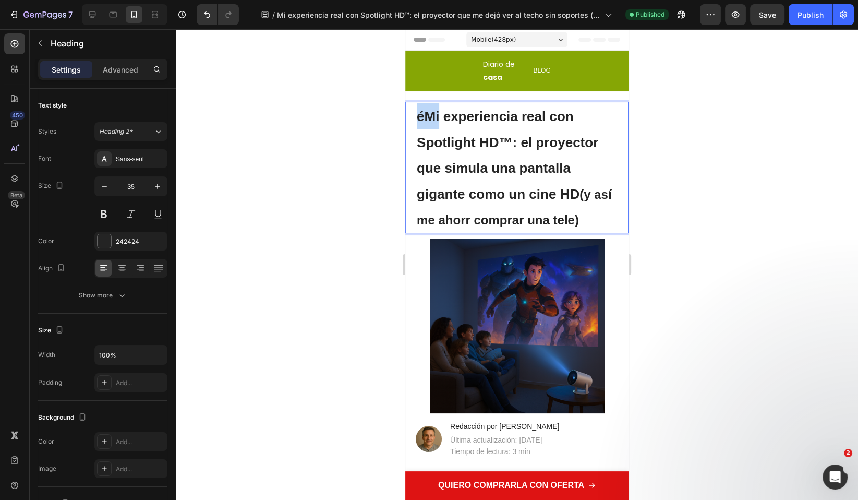
drag, startPoint x: 424, startPoint y: 118, endPoint x: 419, endPoint y: 117, distance: 5.3
click at [419, 117] on strong "éMi experiencia real con Spotlight HD™: el proyector que simula una pantalla gi…" at bounding box center [508, 155] width 182 height 93
click at [421, 117] on strong "éMi experiencia real con Spotlight HD™: el proyector que simula una pantalla gi…" at bounding box center [508, 155] width 182 height 93
click at [417, 118] on strong "éMi experiencia real con Spotlight HD™: el proyector que simula una pantalla gi…" at bounding box center [508, 155] width 182 height 93
copy strong "é"
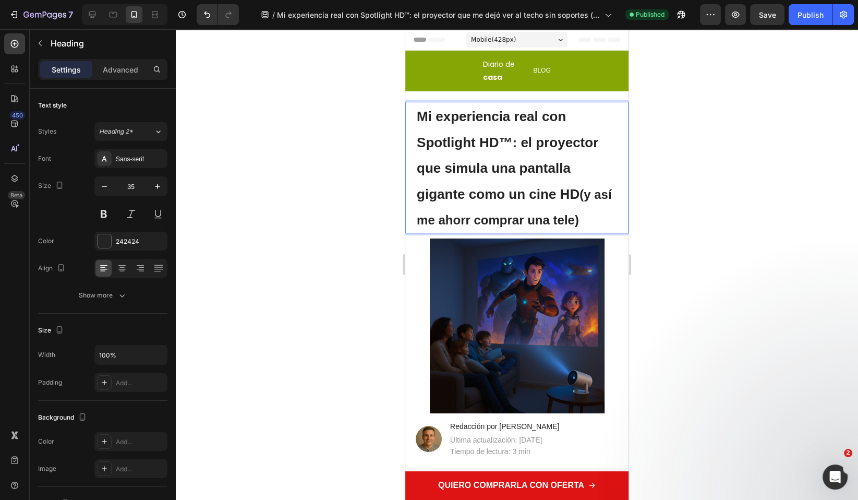
click at [491, 219] on strong "(y así me ahorr comprar una tele)" at bounding box center [514, 207] width 195 height 40
click at [814, 12] on div "Publish" at bounding box center [811, 14] width 26 height 11
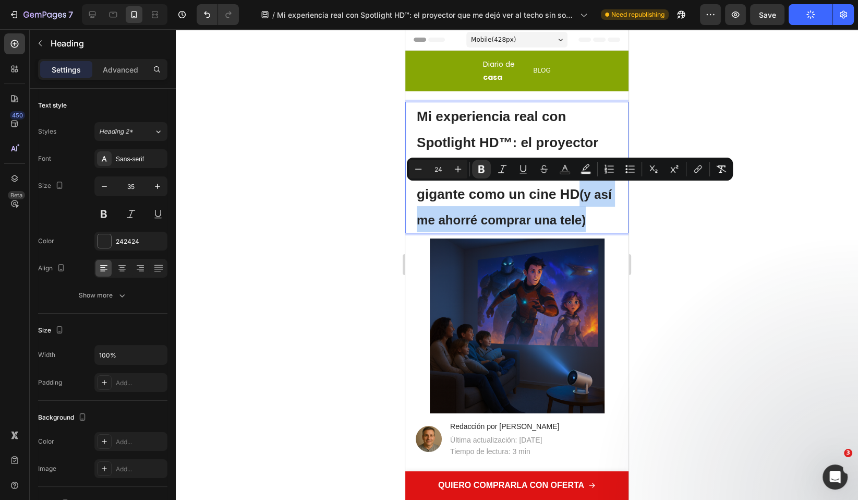
drag, startPoint x: 607, startPoint y: 219, endPoint x: 884, endPoint y: 204, distance: 277.4
click at [584, 193] on p "Mi experiencia real con Spotlight HD™: el proyector que simula una pantalla gig…" at bounding box center [517, 167] width 200 height 129
click at [425, 171] on button "Minus" at bounding box center [418, 169] width 19 height 19
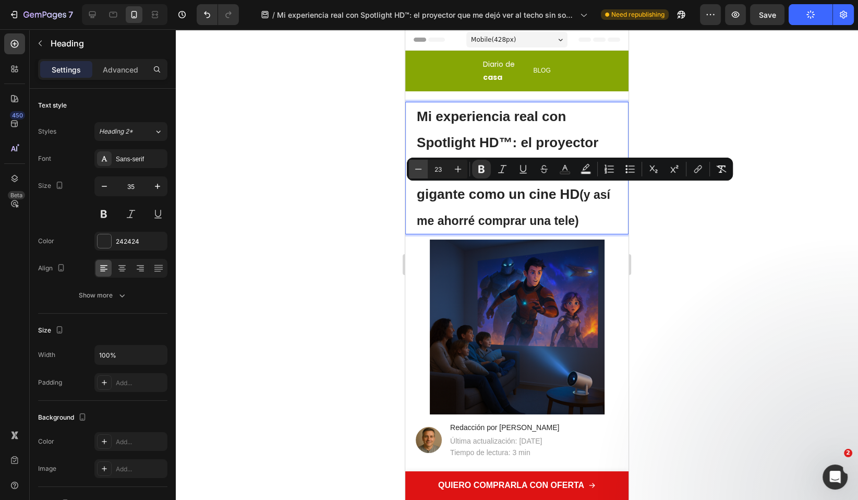
click at [425, 171] on button "Minus" at bounding box center [418, 169] width 19 height 19
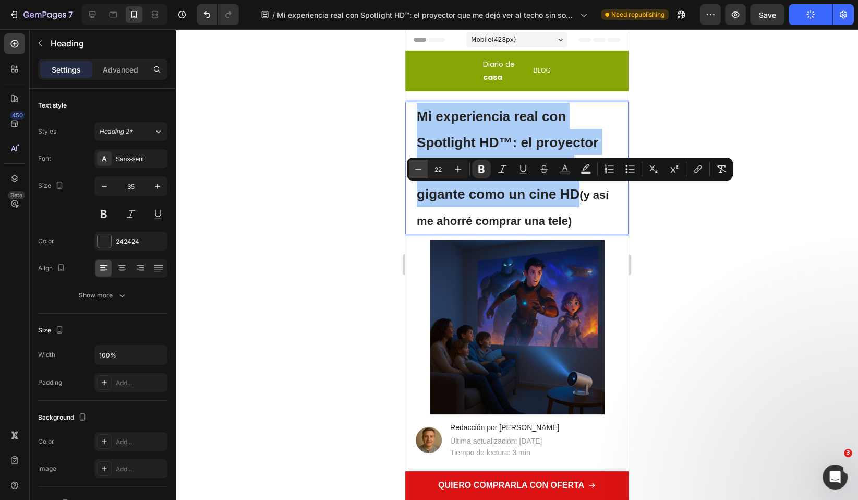
click at [425, 171] on button "Minus" at bounding box center [418, 169] width 19 height 19
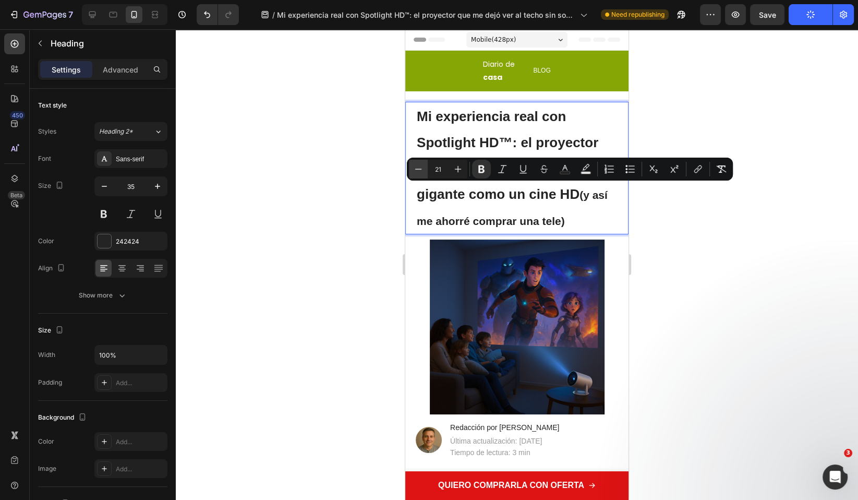
click at [425, 171] on button "Minus" at bounding box center [418, 169] width 19 height 19
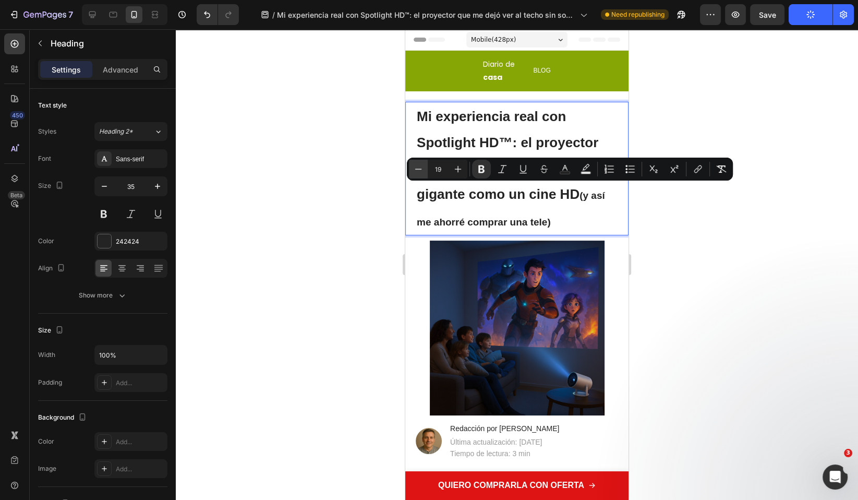
click at [425, 171] on button "Minus" at bounding box center [418, 169] width 19 height 19
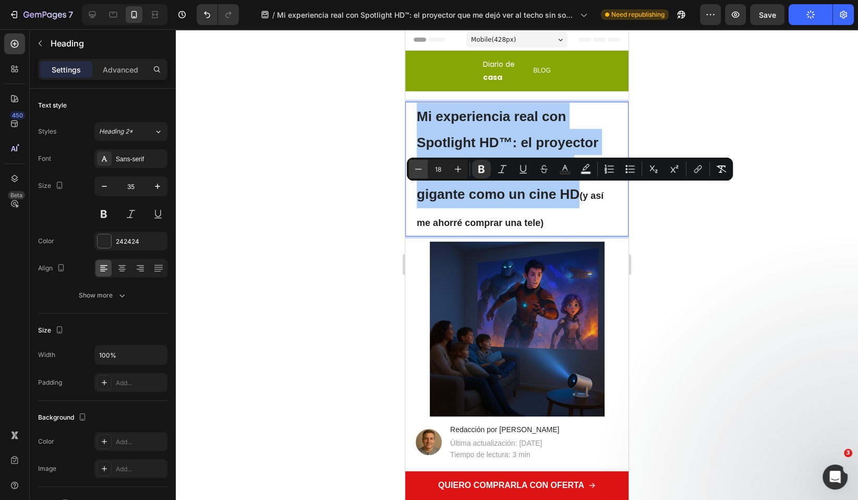
click at [425, 171] on button "Minus" at bounding box center [418, 169] width 19 height 19
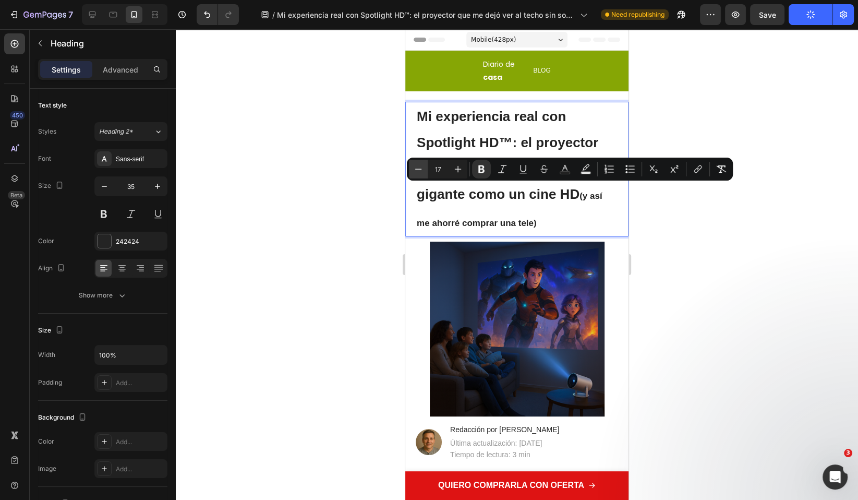
click at [425, 171] on button "Minus" at bounding box center [418, 169] width 19 height 19
click at [462, 171] on icon "Editor contextual toolbar" at bounding box center [458, 169] width 10 height 10
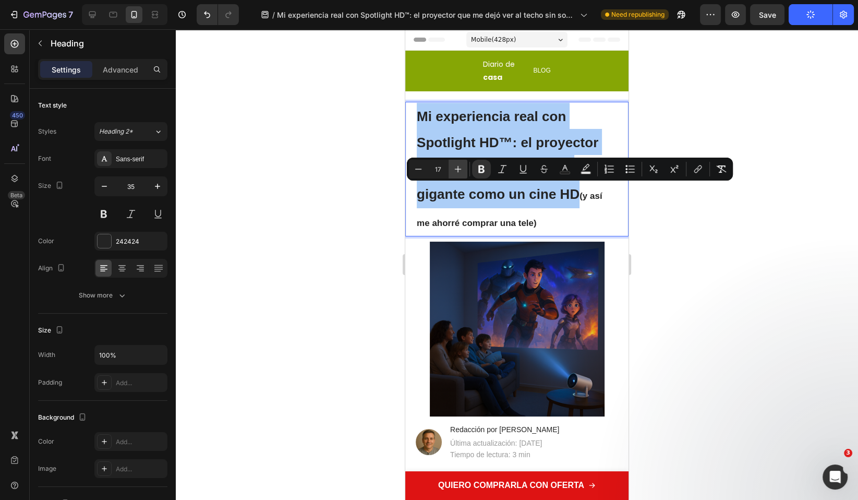
click at [462, 171] on icon "Editor contextual toolbar" at bounding box center [458, 169] width 10 height 10
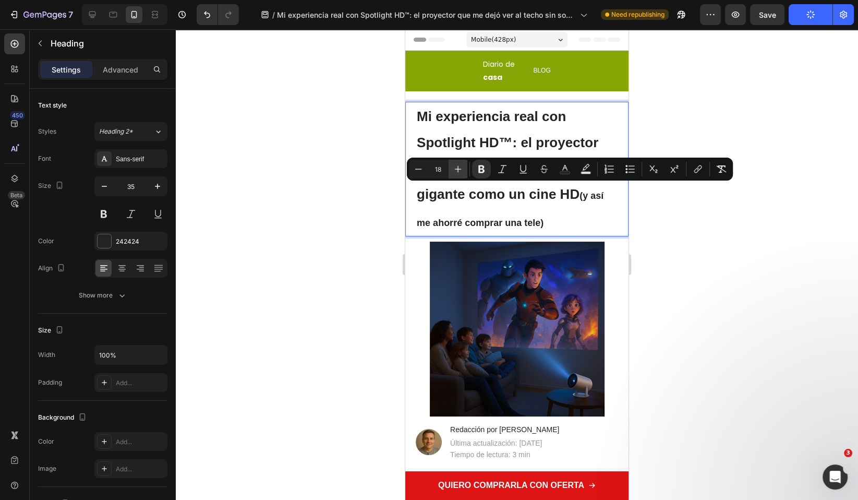
click at [462, 171] on icon "Editor contextual toolbar" at bounding box center [458, 169] width 10 height 10
type input "20"
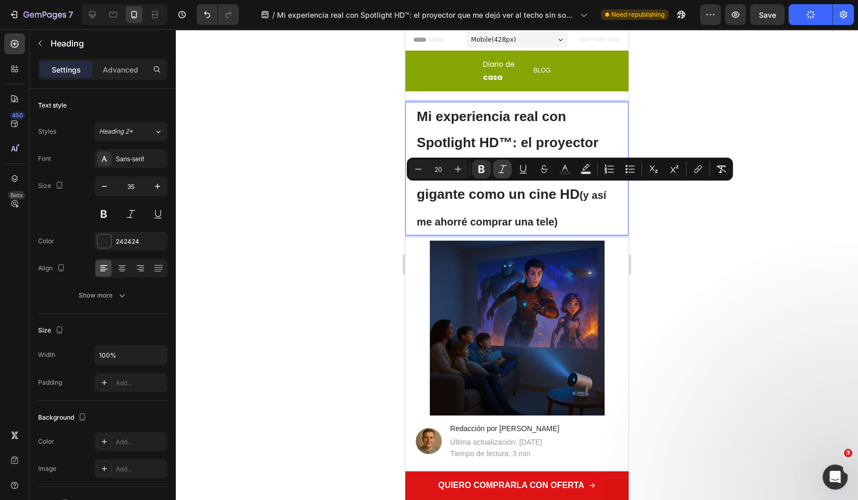
click at [503, 170] on icon "Editor contextual toolbar" at bounding box center [502, 169] width 10 height 10
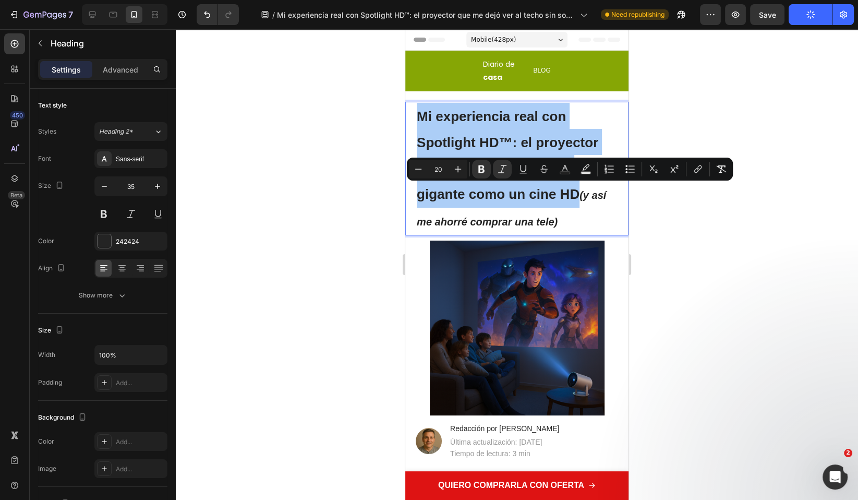
drag, startPoint x: 684, startPoint y: 257, endPoint x: 687, endPoint y: 265, distance: 8.2
click at [688, 261] on div at bounding box center [517, 264] width 682 height 471
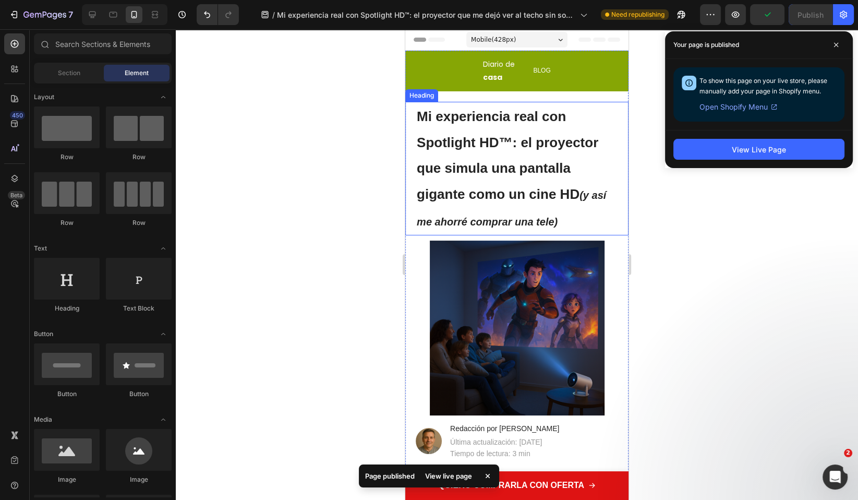
click at [740, 204] on div at bounding box center [517, 264] width 682 height 471
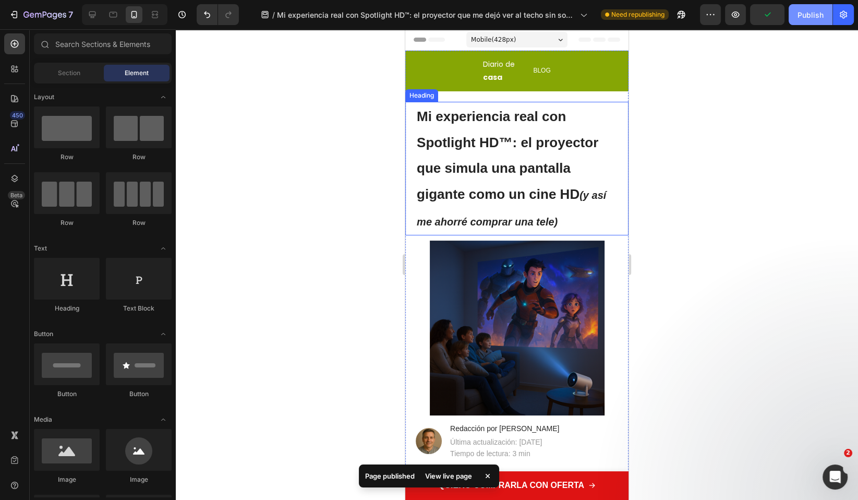
click at [809, 21] on button "Publish" at bounding box center [811, 14] width 44 height 21
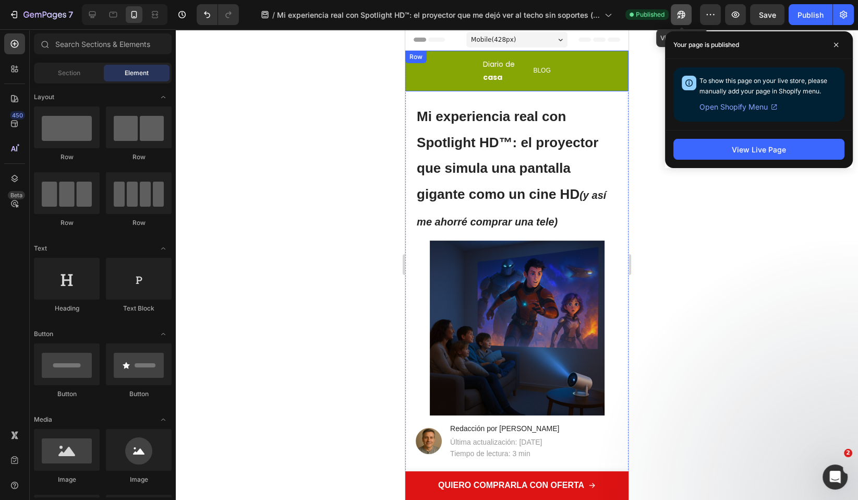
click at [683, 18] on icon "button" at bounding box center [682, 15] width 8 height 8
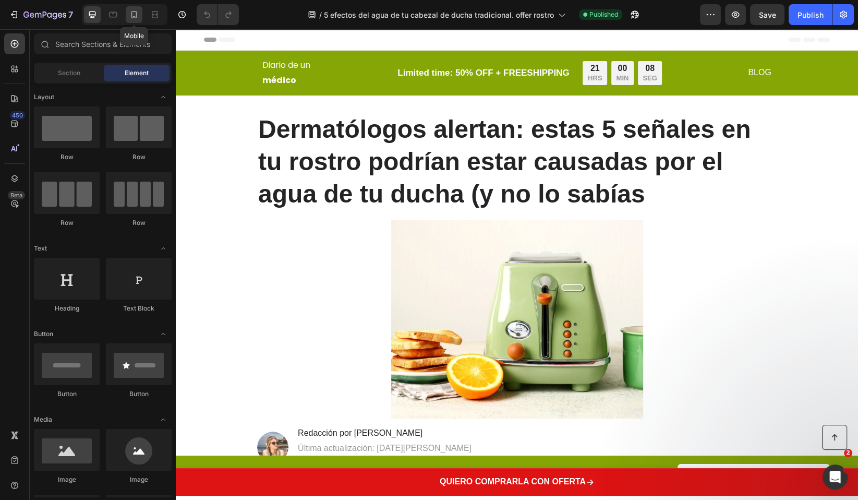
click at [135, 9] on div at bounding box center [134, 14] width 17 height 17
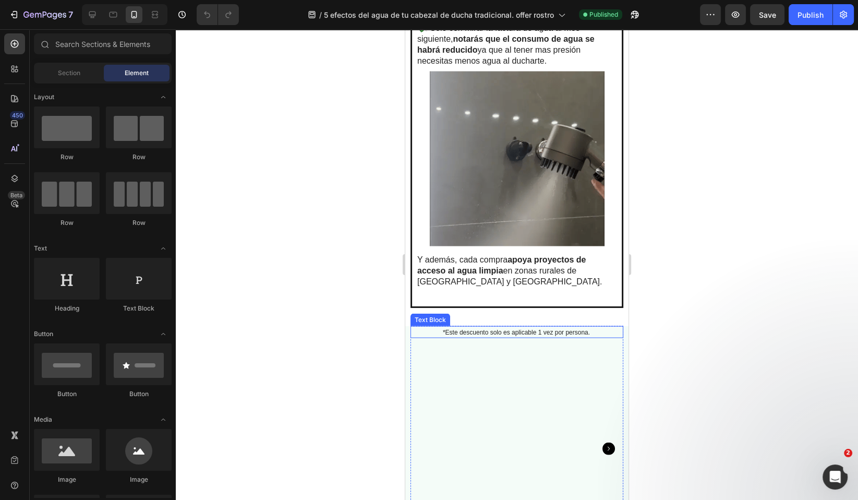
scroll to position [7105, 0]
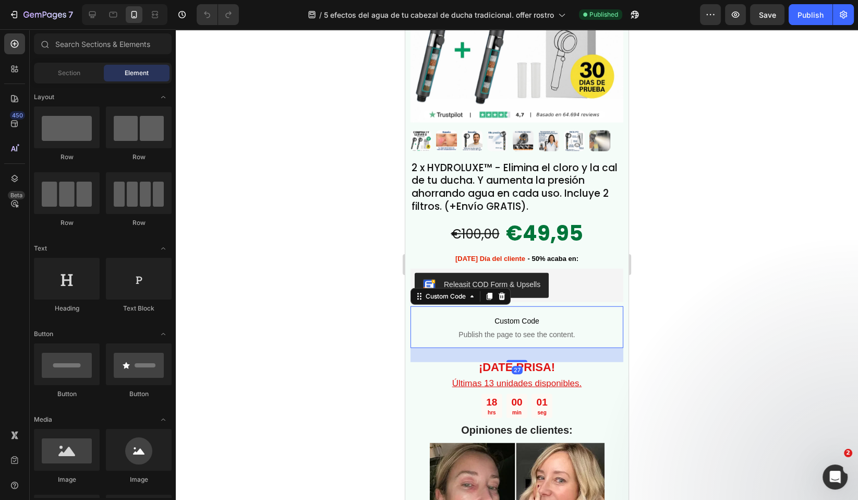
click at [520, 316] on span "Custom Code" at bounding box center [517, 321] width 213 height 13
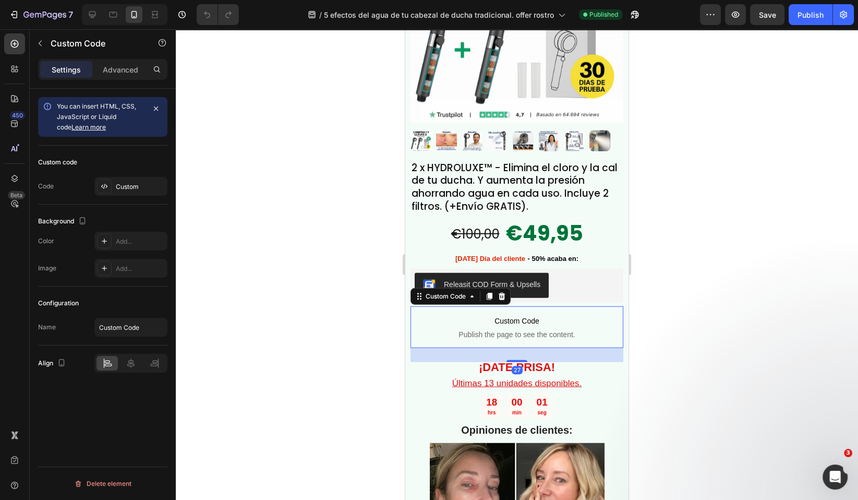
click at [520, 316] on span "Custom Code" at bounding box center [517, 321] width 213 height 13
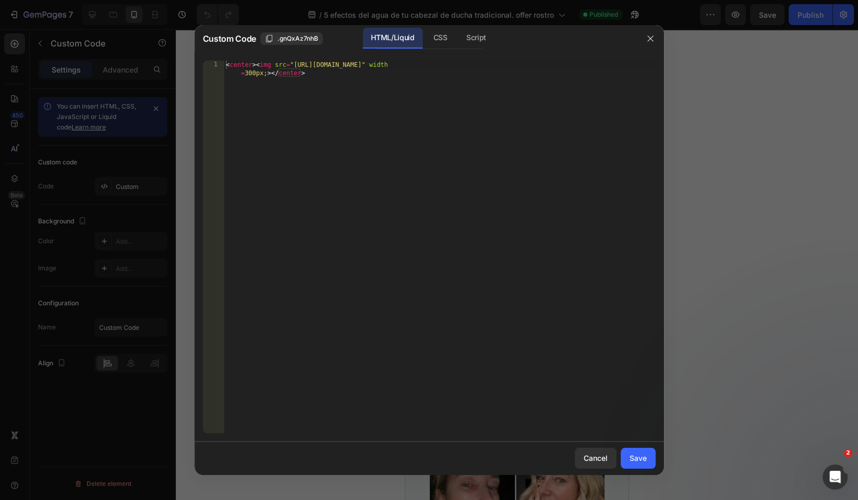
type textarea "<center><img src="[URL][DOMAIN_NAME]" width=300px;></center>"
drag, startPoint x: 360, startPoint y: 100, endPoint x: 78, endPoint y: 38, distance: 289.0
click at [78, 38] on div "Custom Code .gnQxAz7nhB HTML/Liquid CSS Script <center><img src="[URL][DOMAIN_N…" at bounding box center [429, 250] width 858 height 500
